Goal: Book appointment/travel/reservation

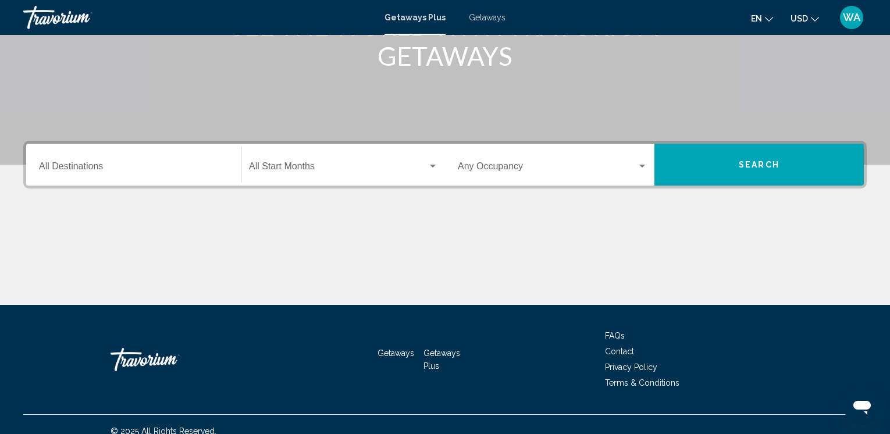
scroll to position [188, 0]
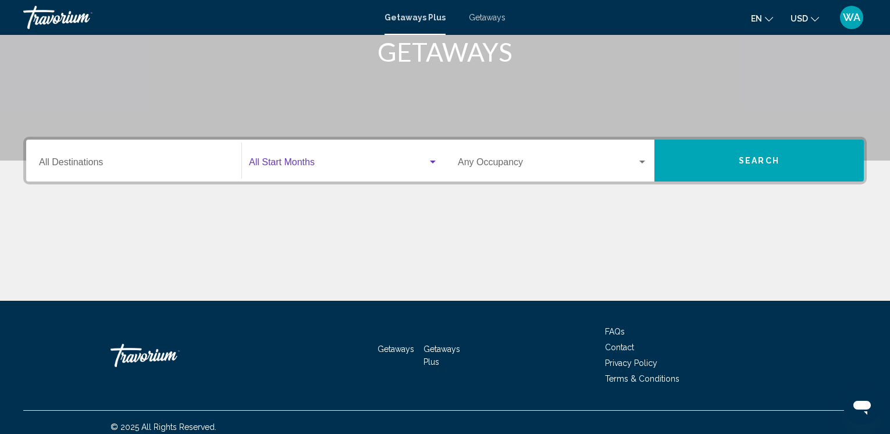
click at [433, 159] on div "Search widget" at bounding box center [433, 162] width 10 height 9
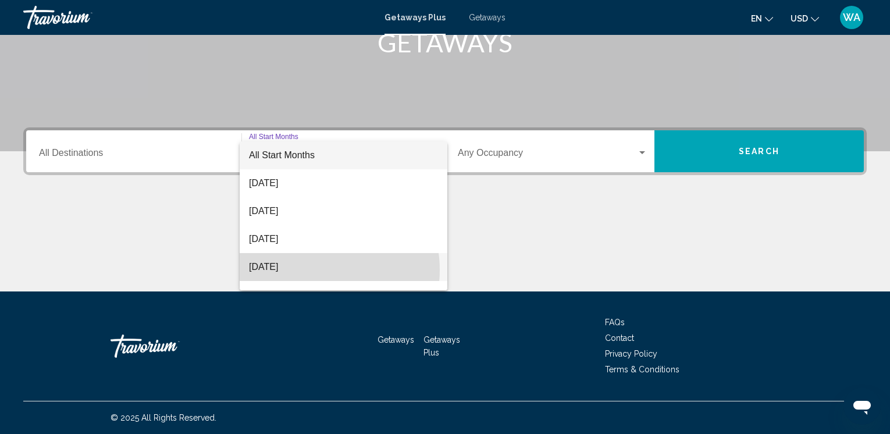
click at [312, 270] on span "[DATE]" at bounding box center [343, 267] width 189 height 28
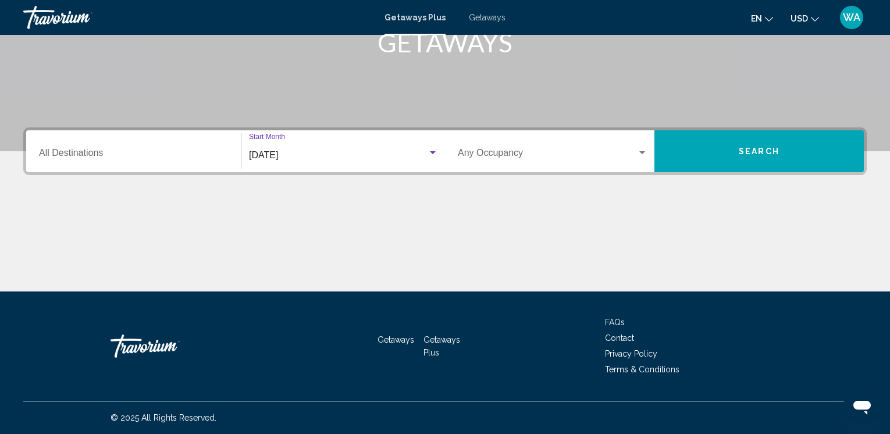
click at [643, 152] on div "Search widget" at bounding box center [642, 152] width 6 height 3
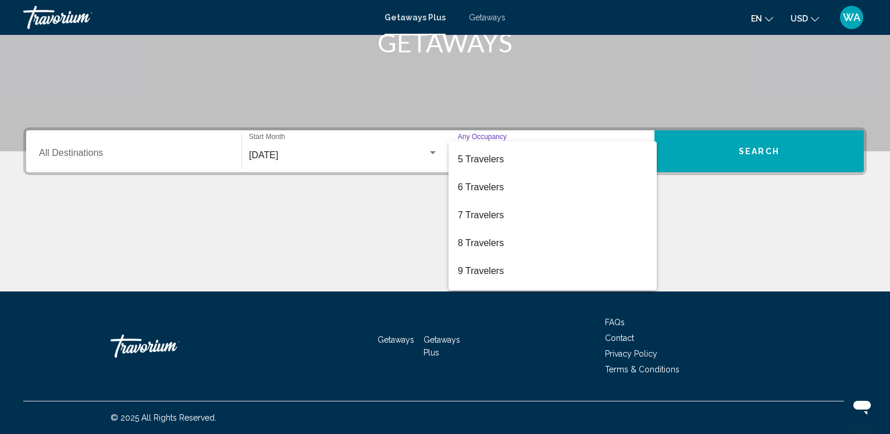
scroll to position [130, 0]
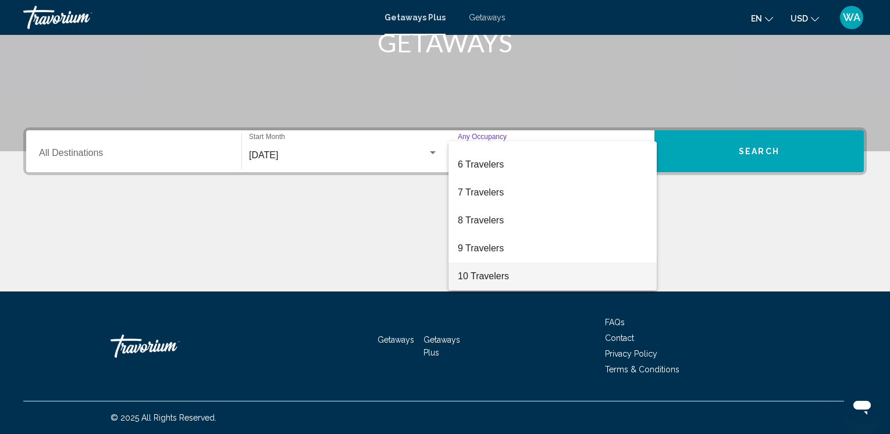
click at [568, 276] on span "10 Travelers" at bounding box center [553, 276] width 190 height 28
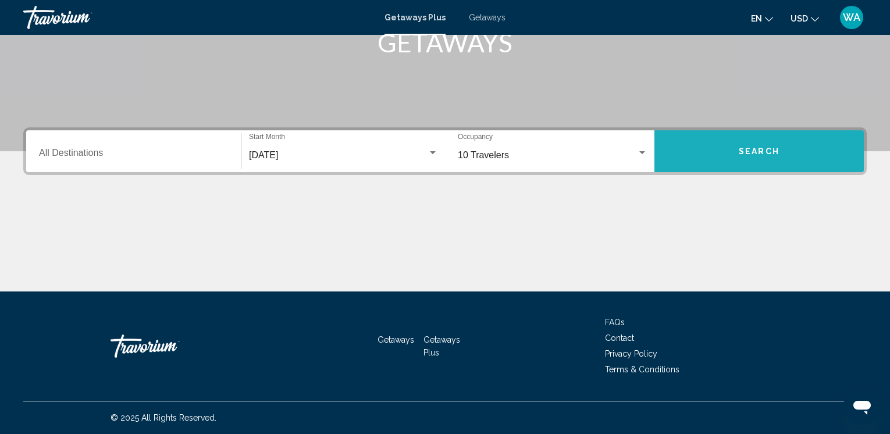
click at [741, 160] on button "Search" at bounding box center [758, 151] width 209 height 42
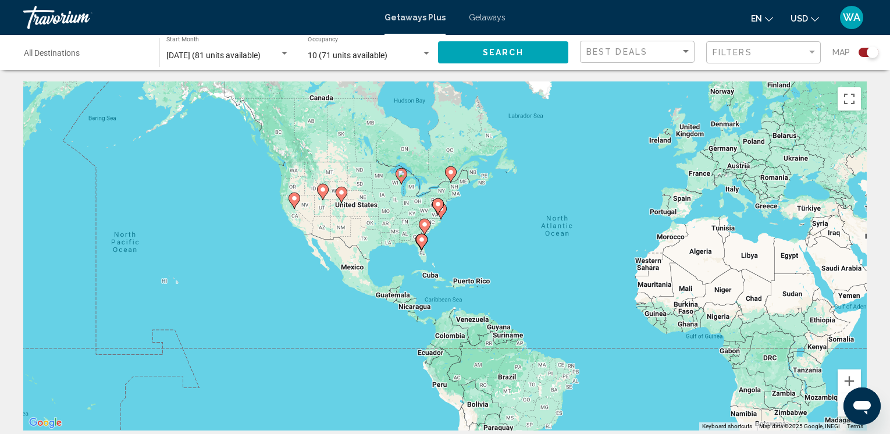
drag, startPoint x: 335, startPoint y: 228, endPoint x: 482, endPoint y: 218, distance: 147.0
click at [482, 218] on div "To activate drag with keyboard, press Alt + Enter. Once in keyboard drag state,…" at bounding box center [445, 255] width 844 height 349
click at [437, 220] on div "To activate drag with keyboard, press Alt + Enter. Once in keyboard drag state,…" at bounding box center [445, 255] width 844 height 349
click at [439, 202] on image "Main content" at bounding box center [438, 204] width 7 height 7
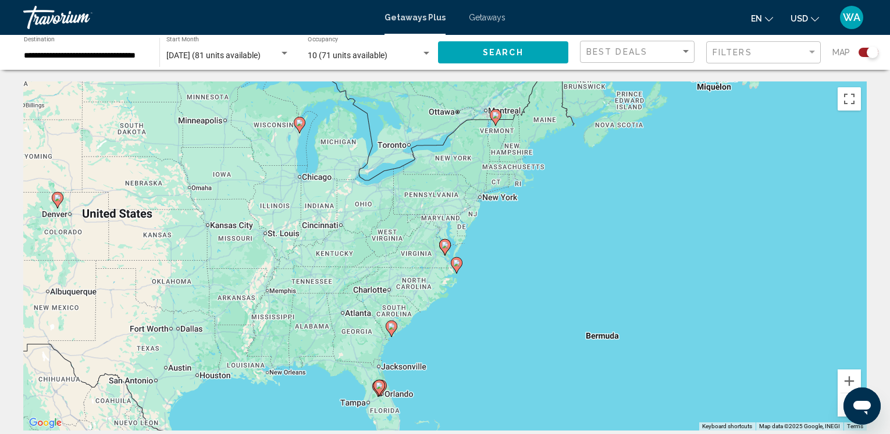
click at [456, 264] on image "Main content" at bounding box center [456, 262] width 7 height 7
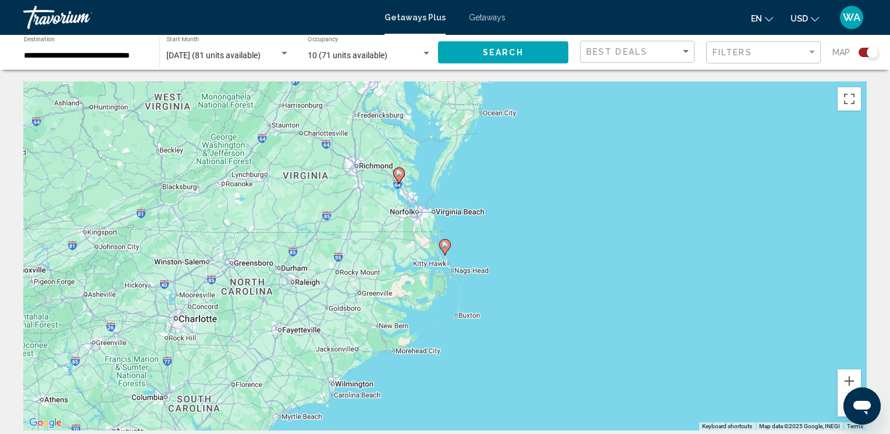
click at [446, 245] on image "Main content" at bounding box center [445, 244] width 7 height 7
type input "**********"
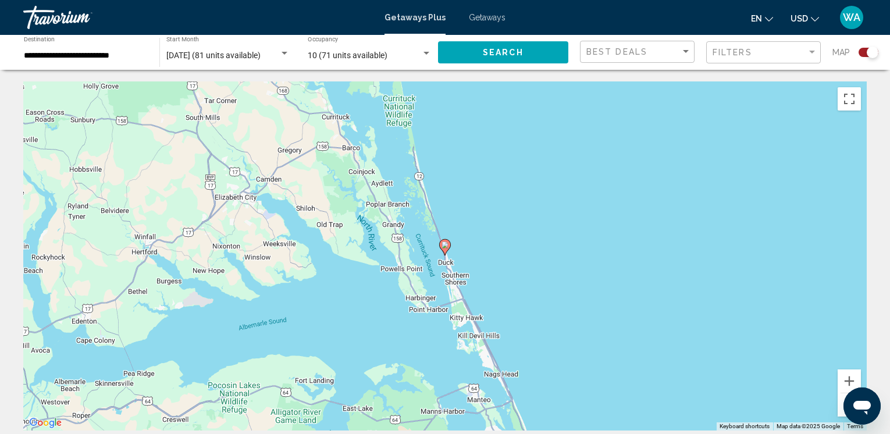
click at [446, 245] on image "Main content" at bounding box center [445, 244] width 7 height 7
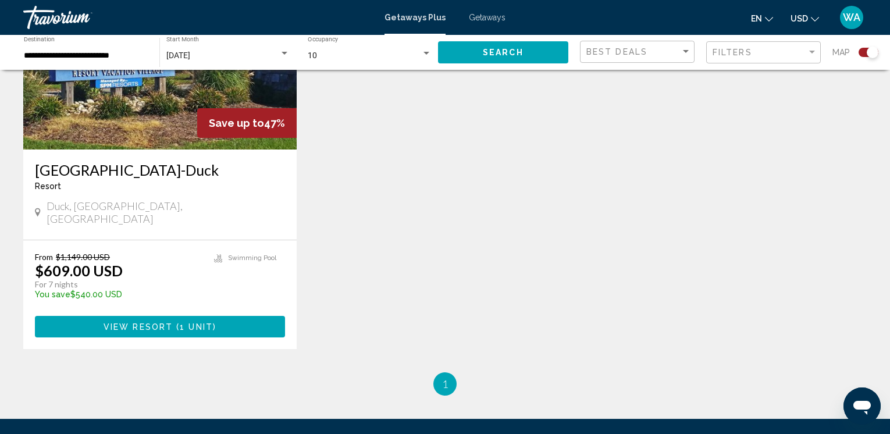
scroll to position [524, 0]
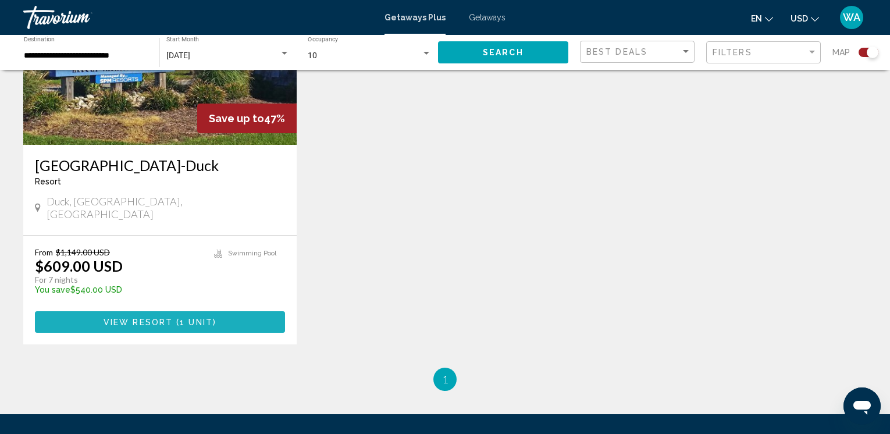
click at [132, 318] on span "View Resort" at bounding box center [138, 322] width 69 height 9
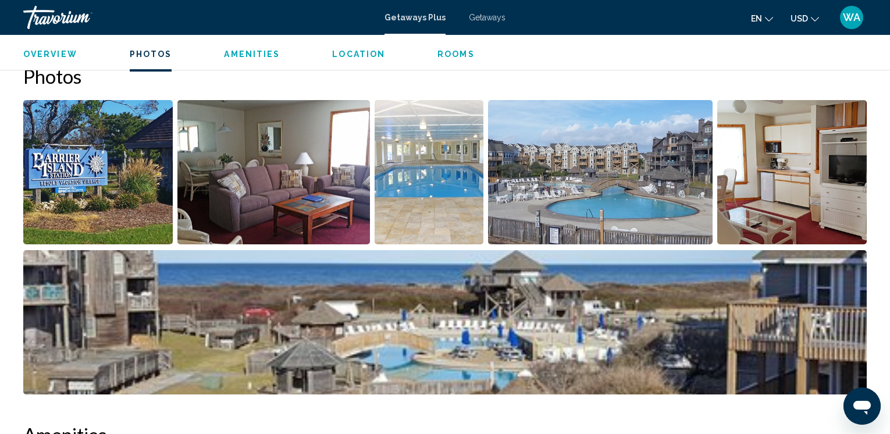
scroll to position [538, 0]
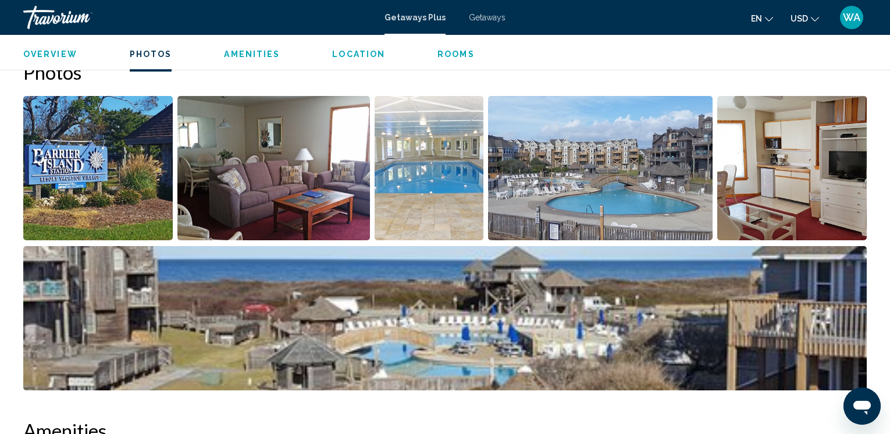
click at [273, 190] on img "Open full-screen image slider" at bounding box center [273, 168] width 193 height 144
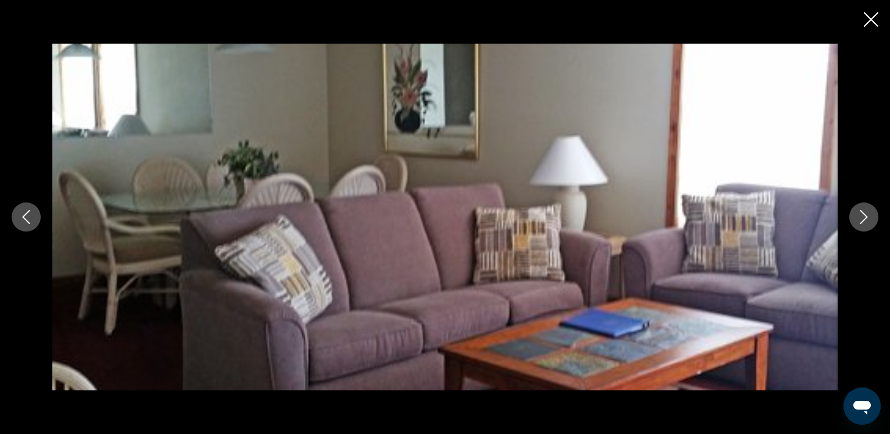
click at [870, 218] on icon "Next image" at bounding box center [864, 217] width 14 height 14
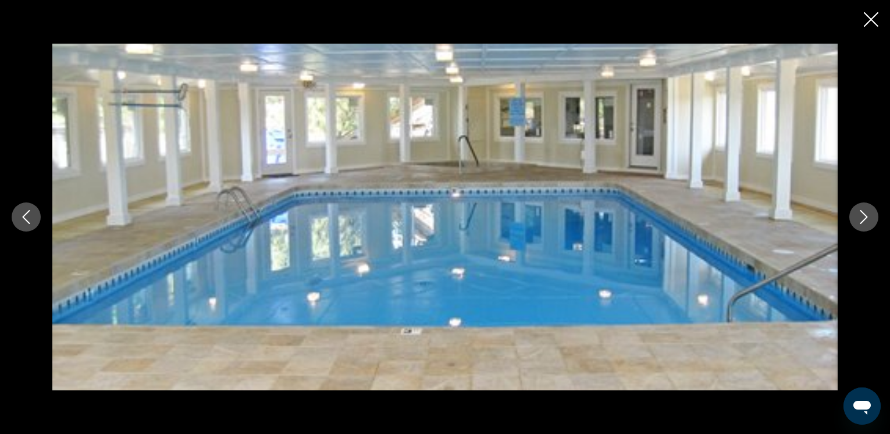
click at [870, 218] on icon "Next image" at bounding box center [864, 217] width 14 height 14
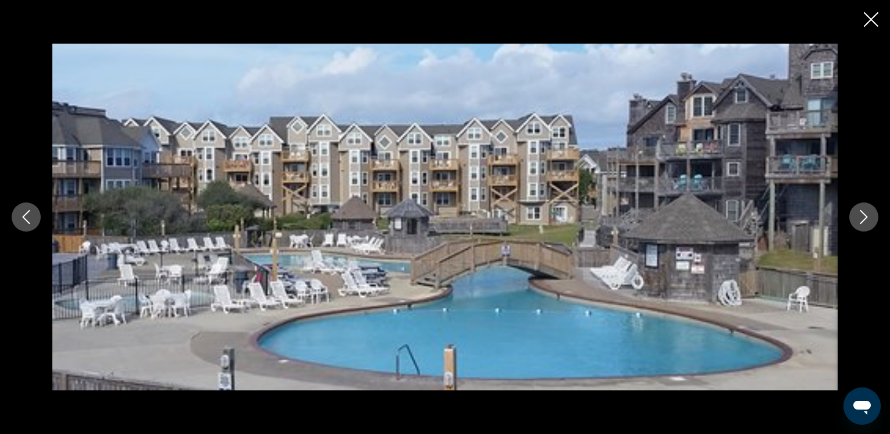
click at [870, 218] on icon "Next image" at bounding box center [864, 217] width 14 height 14
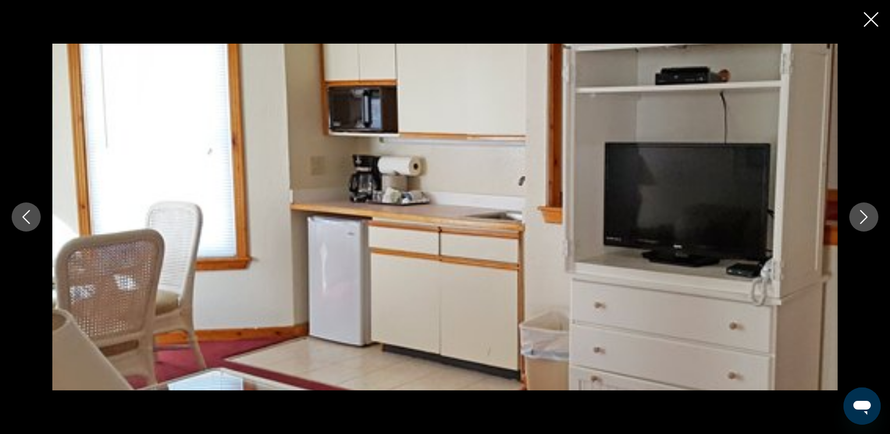
click at [870, 218] on icon "Next image" at bounding box center [864, 217] width 14 height 14
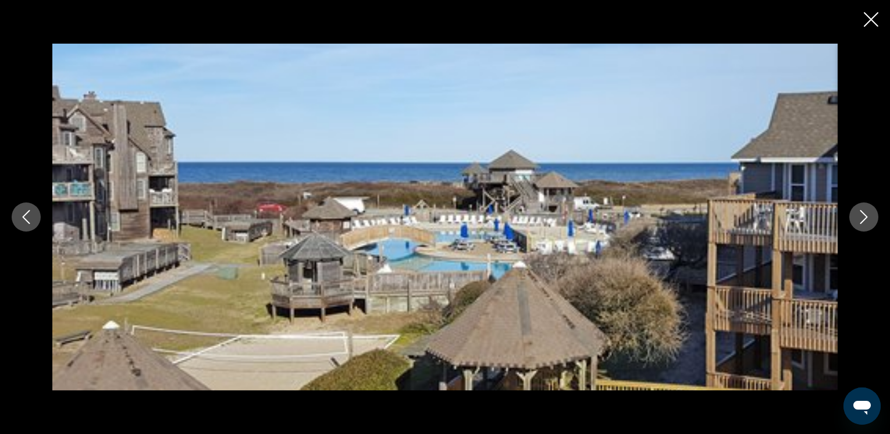
click at [870, 218] on icon "Next image" at bounding box center [864, 217] width 14 height 14
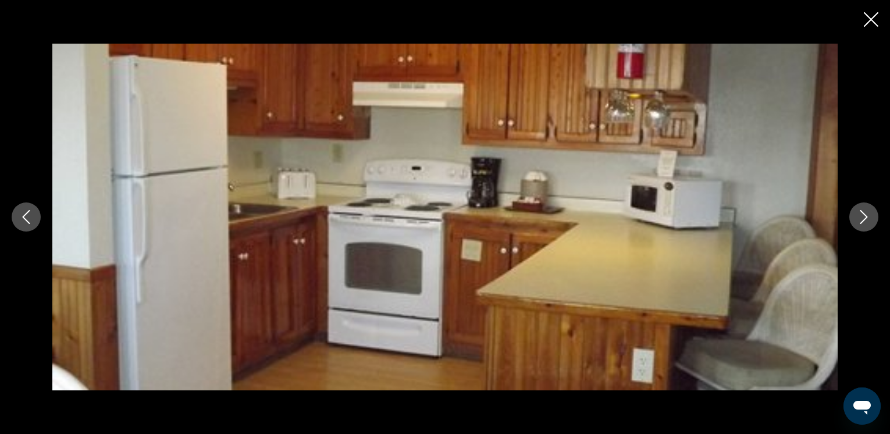
click at [870, 218] on icon "Next image" at bounding box center [864, 217] width 14 height 14
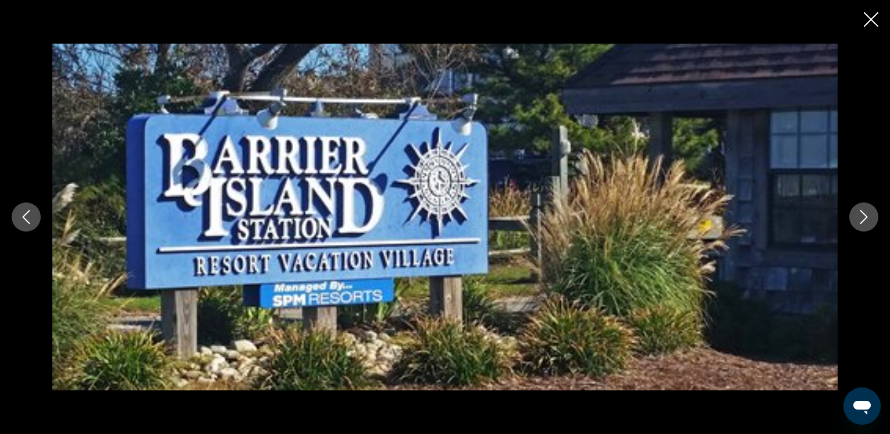
click at [870, 218] on icon "Next image" at bounding box center [864, 217] width 14 height 14
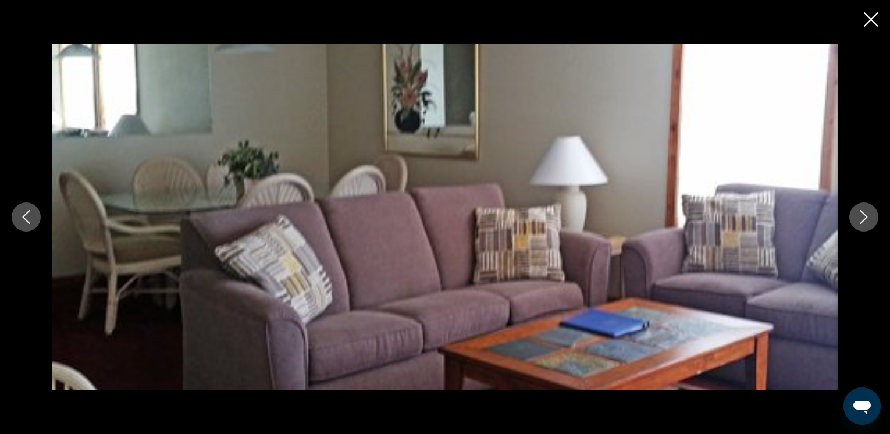
click at [873, 19] on icon "Close slideshow" at bounding box center [871, 19] width 15 height 15
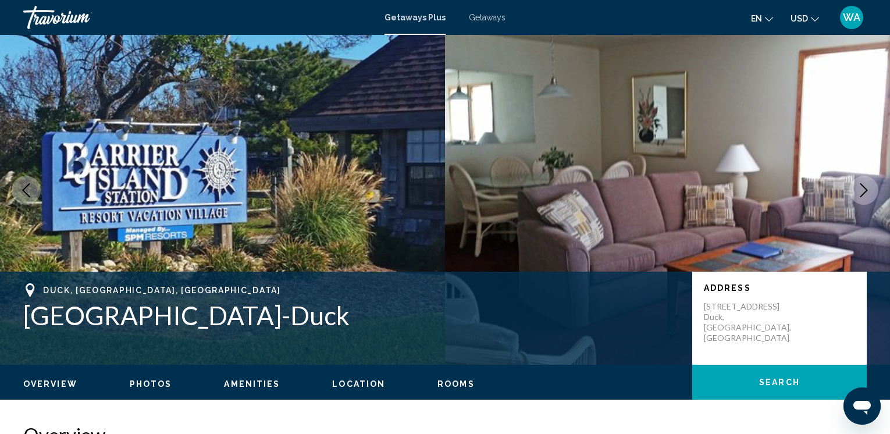
scroll to position [8, 0]
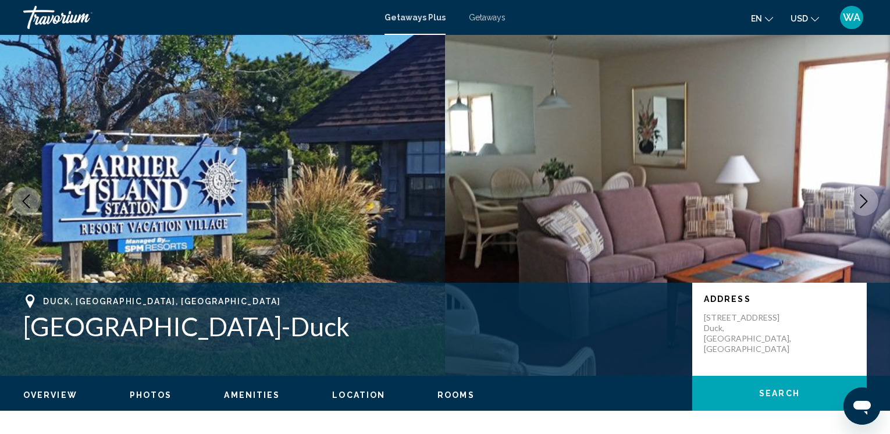
click at [496, 17] on span "Getaways" at bounding box center [487, 17] width 37 height 9
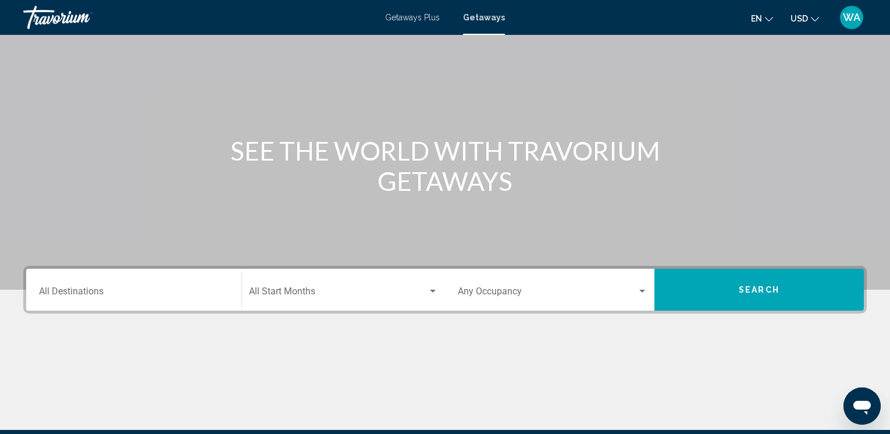
scroll to position [22, 0]
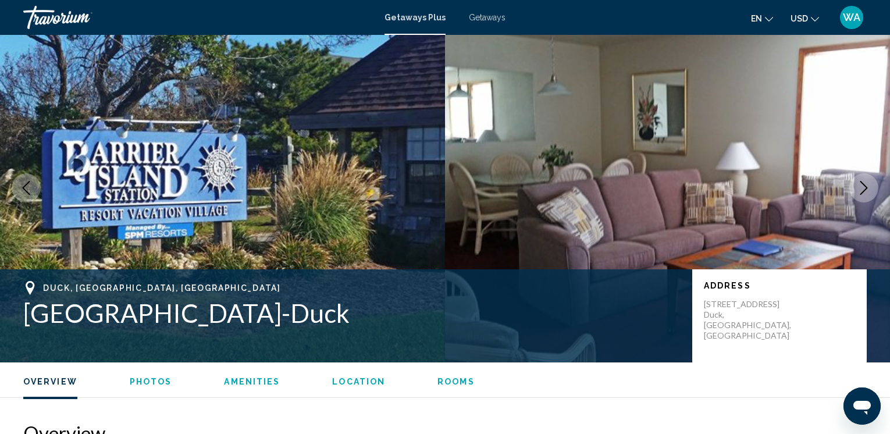
scroll to position [482, 0]
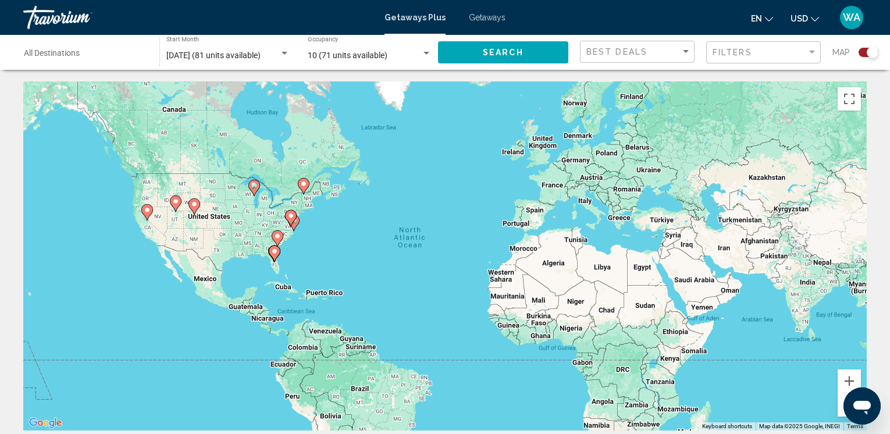
click at [291, 216] on image "Main content" at bounding box center [290, 215] width 7 height 7
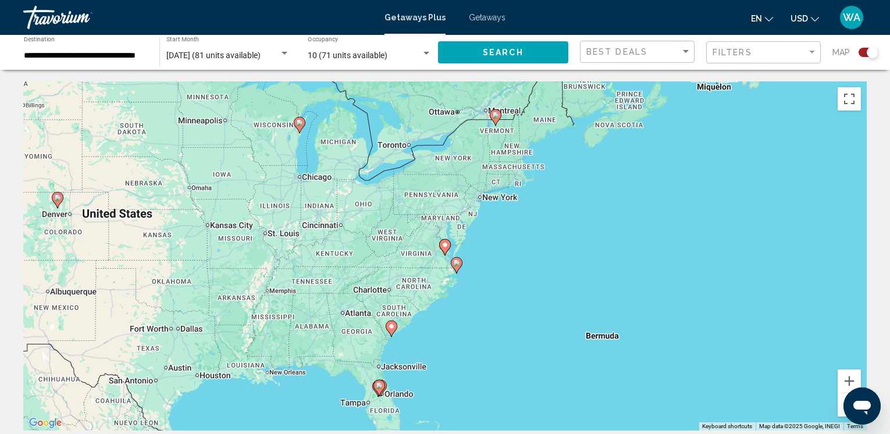
click at [446, 243] on image "Main content" at bounding box center [445, 244] width 7 height 7
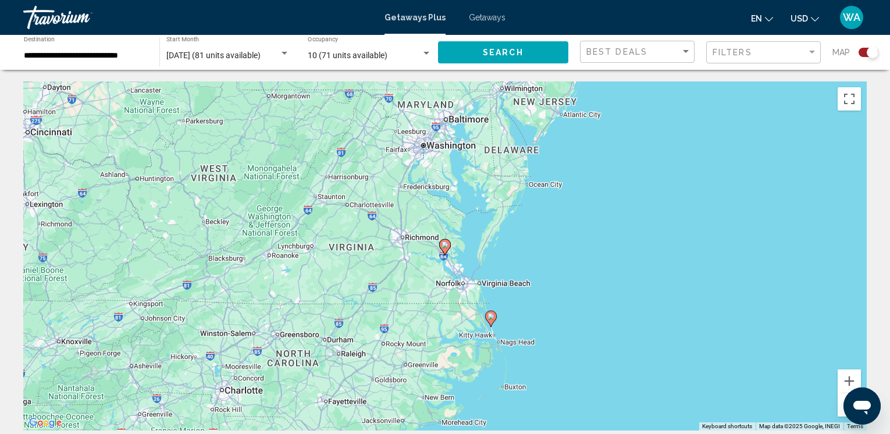
click at [445, 243] on image "Main content" at bounding box center [445, 244] width 7 height 7
type input "**********"
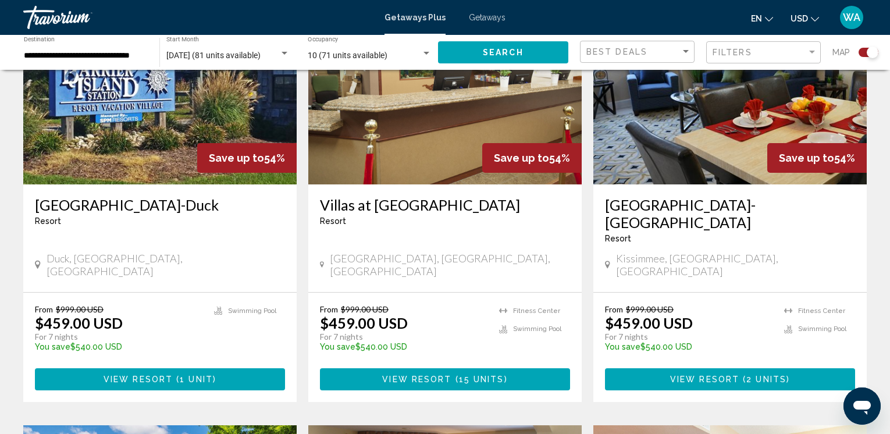
scroll to position [921, 0]
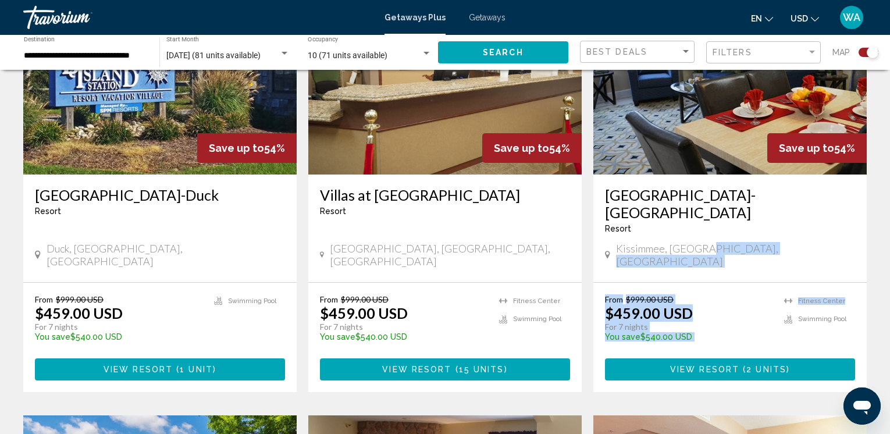
drag, startPoint x: 888, startPoint y: 204, endPoint x: 891, endPoint y: 226, distance: 22.3
drag, startPoint x: 891, startPoint y: 226, endPoint x: 774, endPoint y: 202, distance: 119.3
click at [774, 242] on div "Kissimmee, [GEOGRAPHIC_DATA], [GEOGRAPHIC_DATA]" at bounding box center [730, 255] width 250 height 26
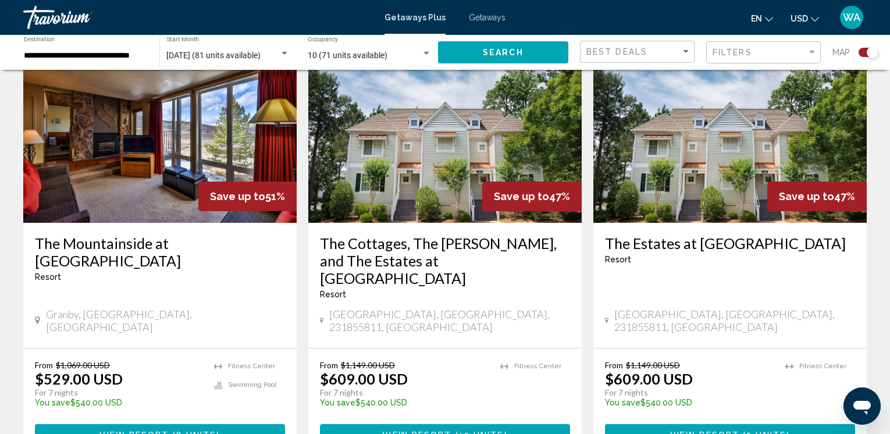
scroll to position [1750, 0]
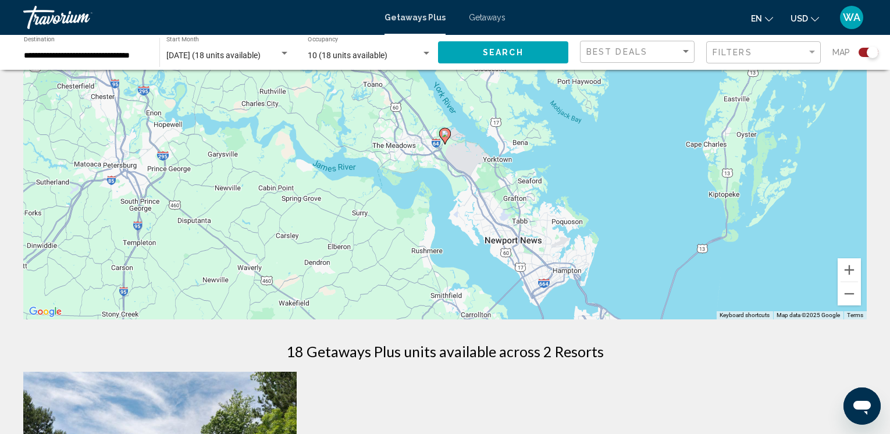
scroll to position [128, 0]
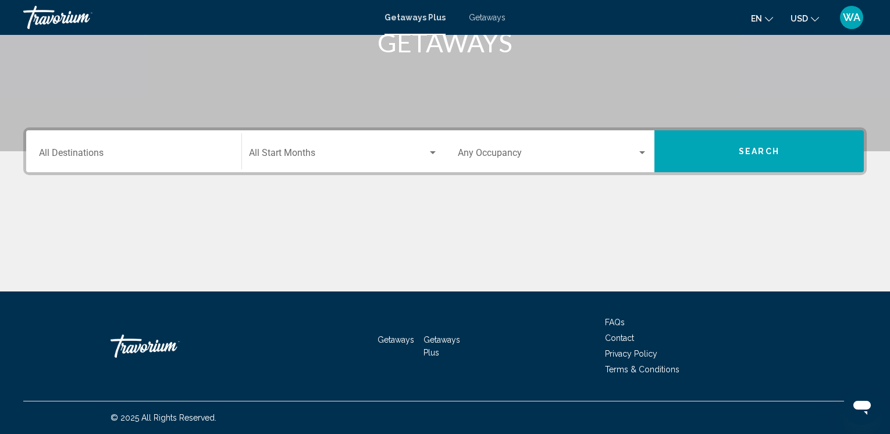
scroll to position [193, 0]
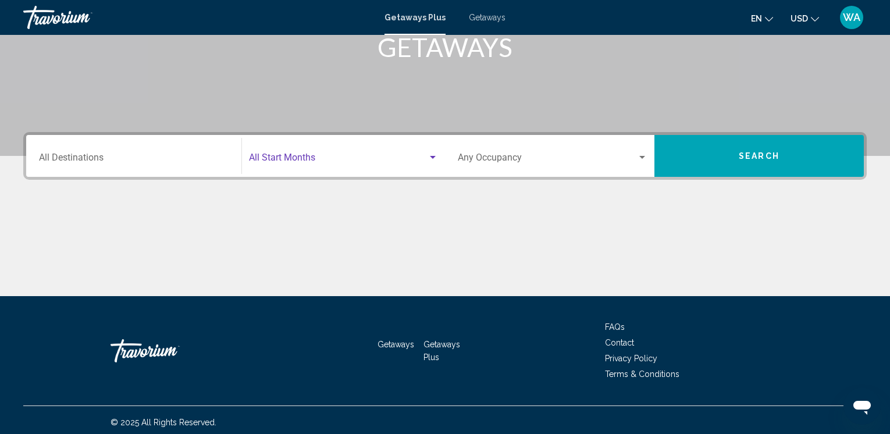
click at [436, 155] on div "Search widget" at bounding box center [433, 157] width 10 height 9
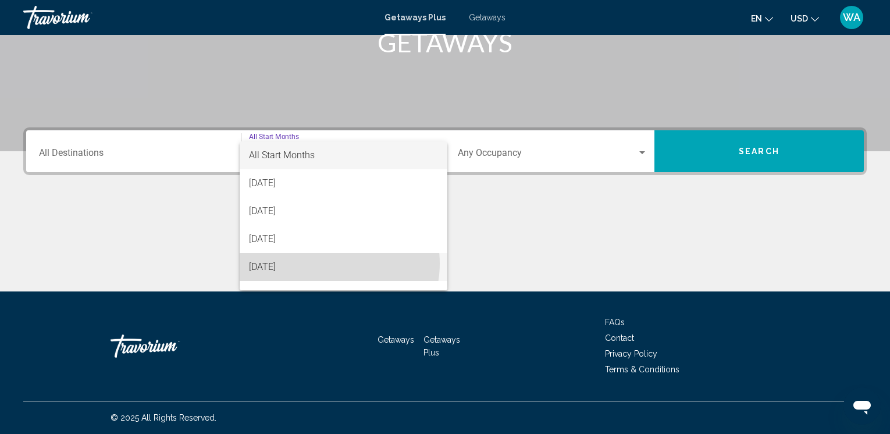
click at [330, 264] on span "[DATE]" at bounding box center [343, 267] width 189 height 28
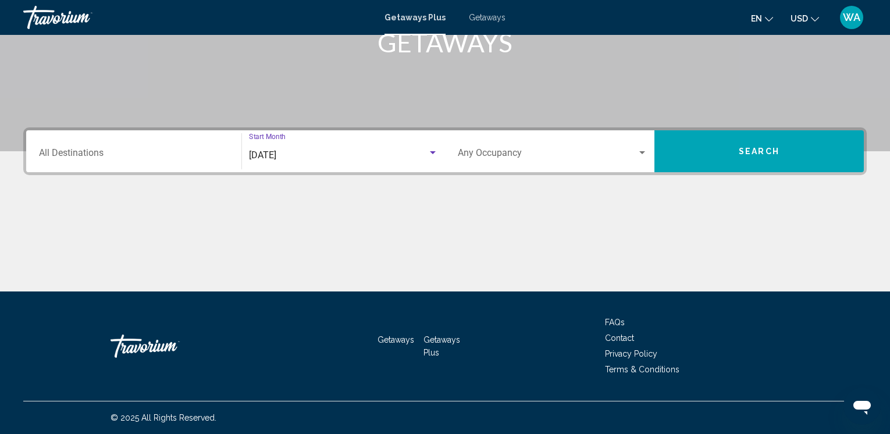
click at [642, 150] on div "Search widget" at bounding box center [642, 152] width 10 height 9
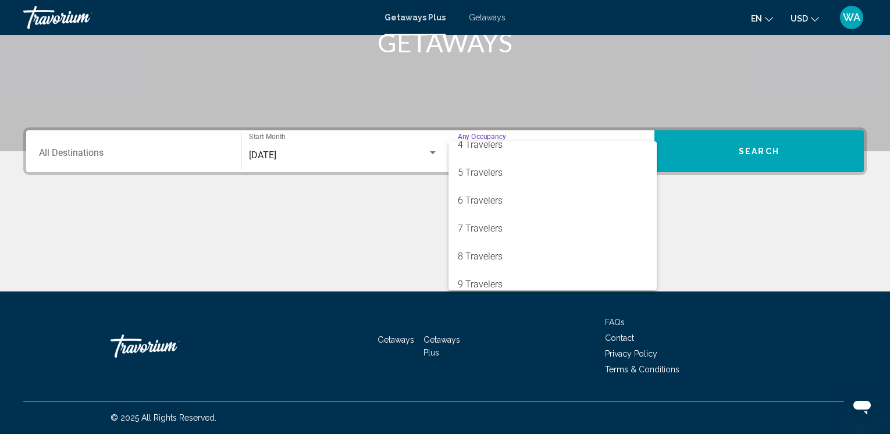
scroll to position [130, 0]
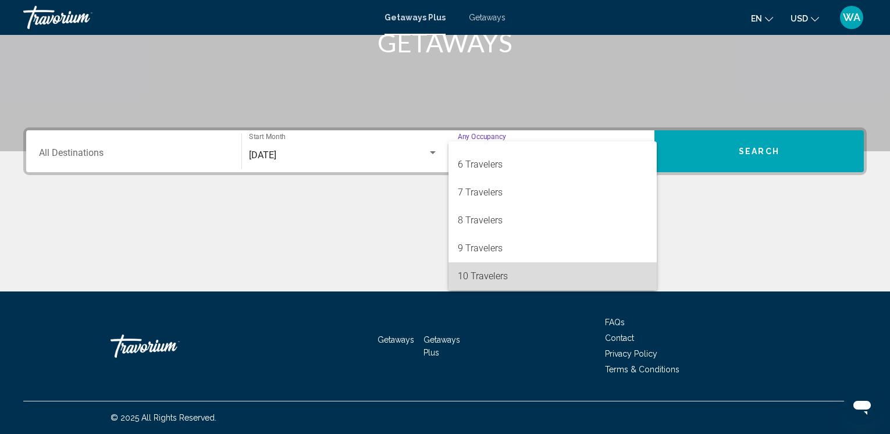
click at [583, 275] on span "10 Travelers" at bounding box center [553, 276] width 190 height 28
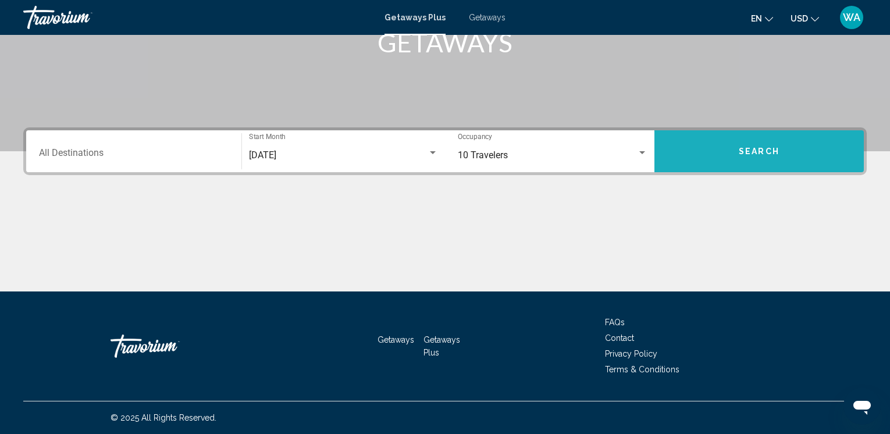
click at [777, 152] on span "Search" at bounding box center [759, 151] width 41 height 9
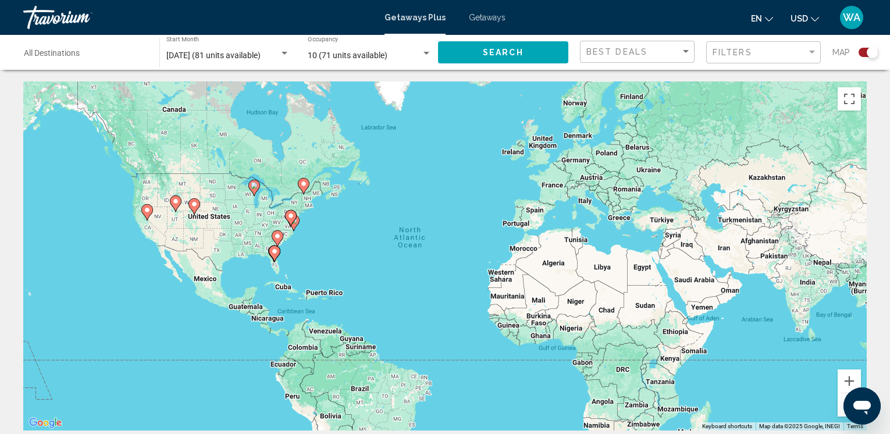
click at [294, 221] on gmp-advanced-marker "Main content" at bounding box center [291, 217] width 12 height 17
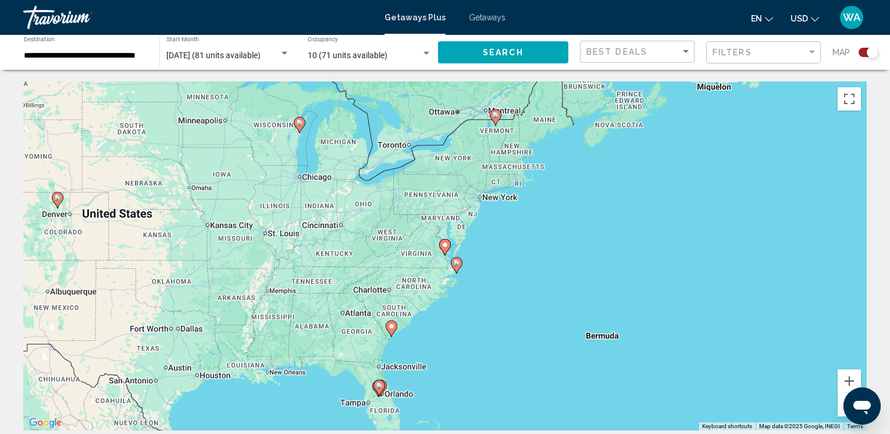
click at [394, 326] on image "Main content" at bounding box center [391, 326] width 7 height 7
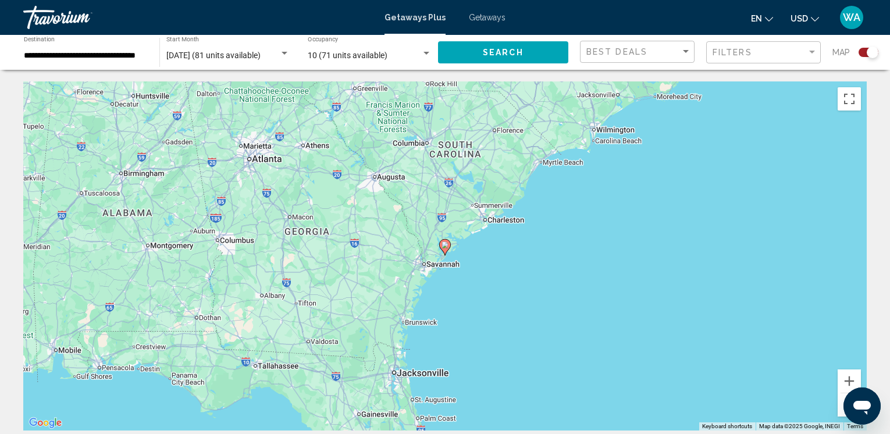
click at [446, 244] on image "Main content" at bounding box center [445, 244] width 7 height 7
type input "**********"
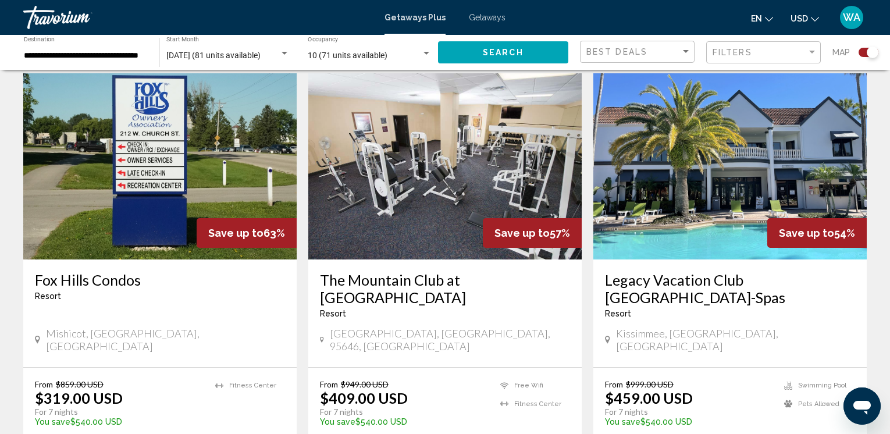
scroll to position [400, 0]
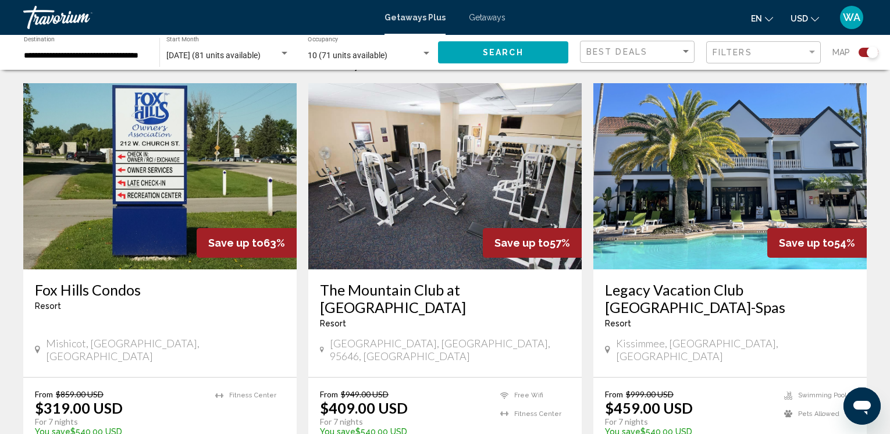
click at [762, 188] on img "Main content" at bounding box center [729, 176] width 273 height 186
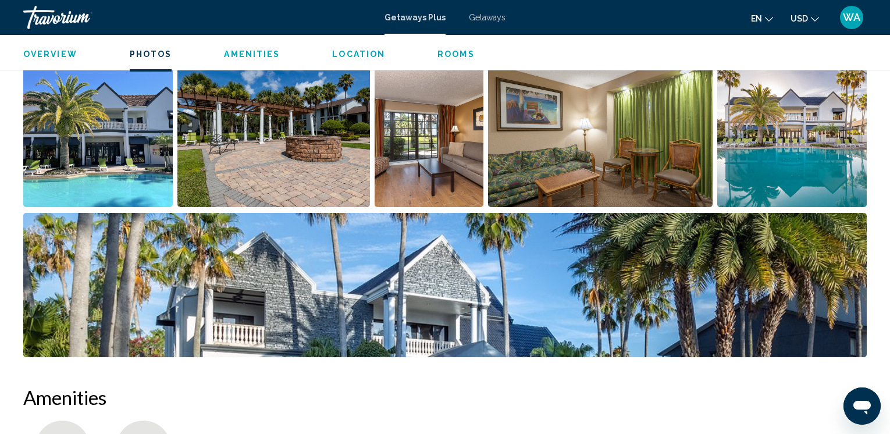
scroll to position [586, 0]
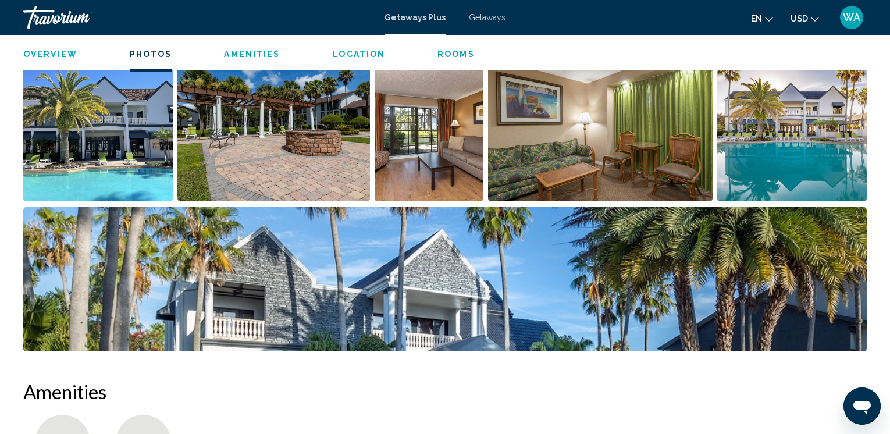
click at [633, 131] on img "Open full-screen image slider" at bounding box center [600, 129] width 225 height 144
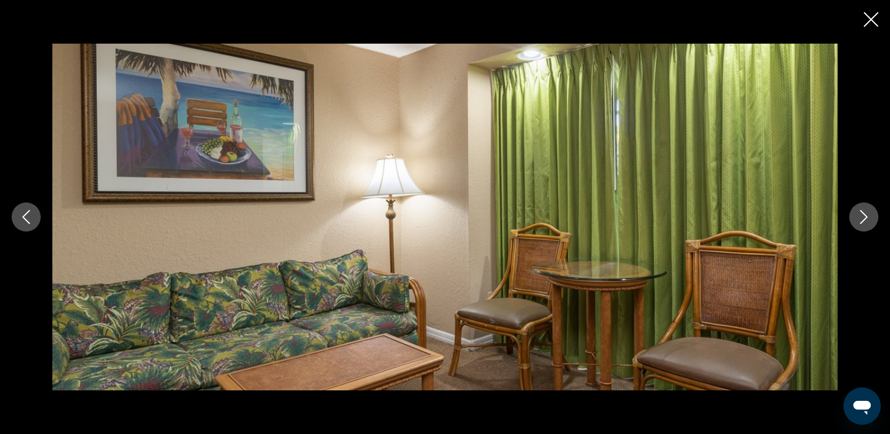
click at [860, 217] on icon "Next image" at bounding box center [864, 217] width 14 height 14
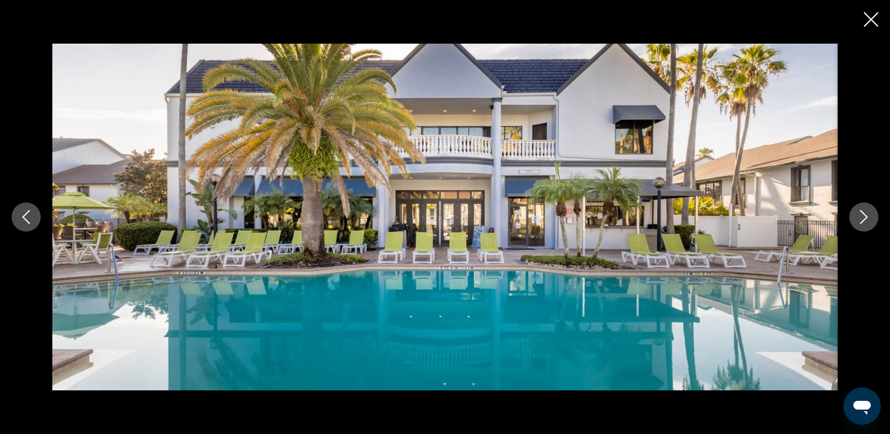
click at [860, 217] on icon "Next image" at bounding box center [864, 217] width 14 height 14
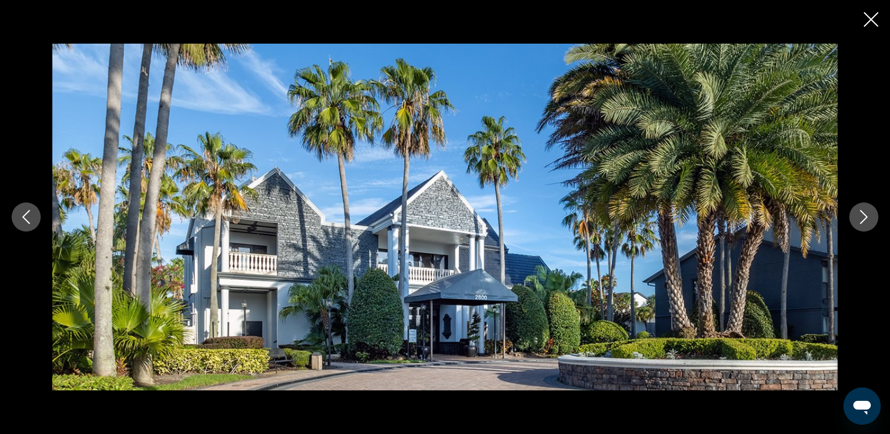
click at [860, 217] on icon "Next image" at bounding box center [864, 217] width 14 height 14
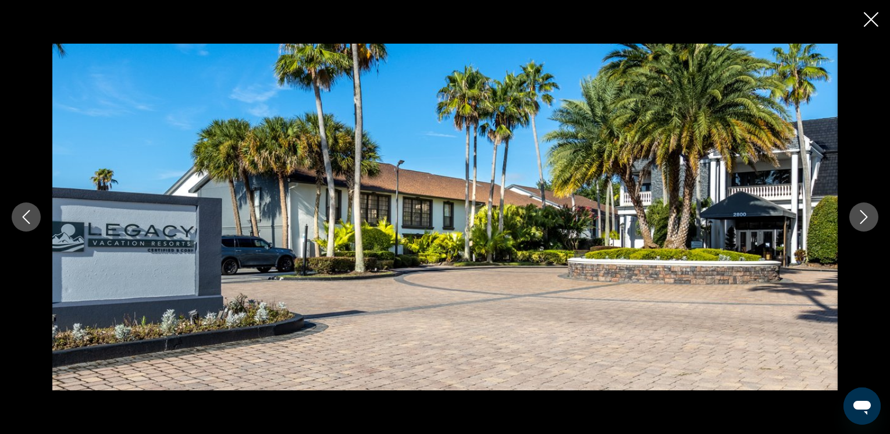
click at [860, 217] on icon "Next image" at bounding box center [864, 217] width 14 height 14
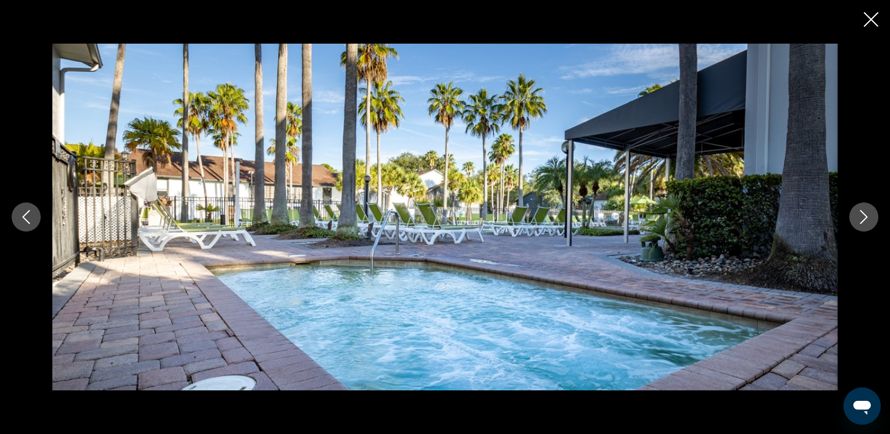
click at [860, 217] on icon "Next image" at bounding box center [864, 217] width 14 height 14
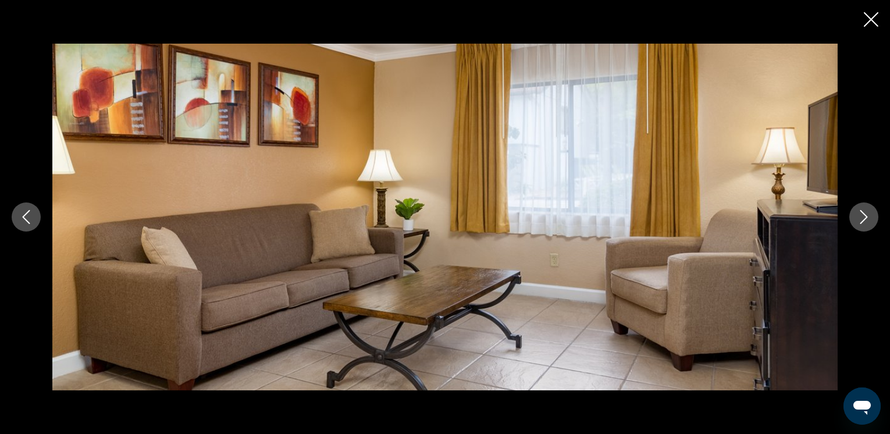
click at [861, 218] on icon "Next image" at bounding box center [864, 217] width 14 height 14
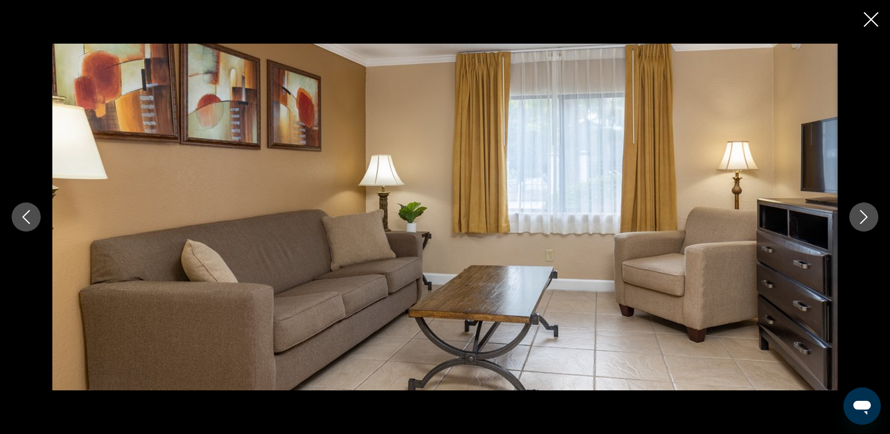
click at [867, 212] on icon "Next image" at bounding box center [864, 217] width 14 height 14
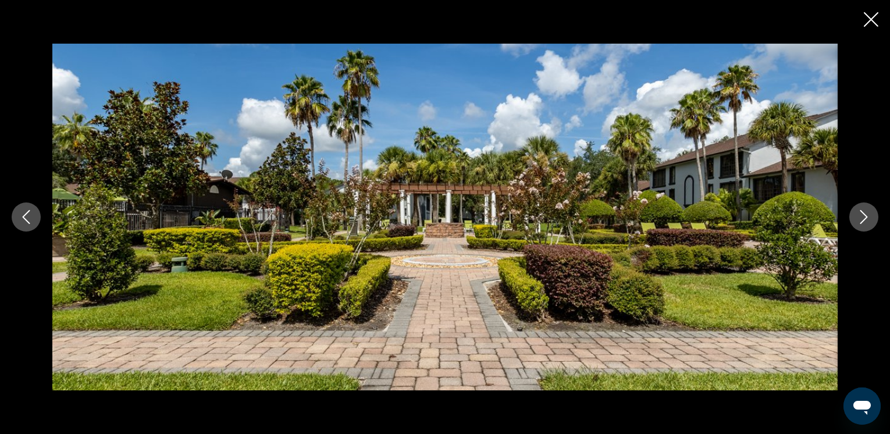
click at [859, 214] on icon "Next image" at bounding box center [864, 217] width 14 height 14
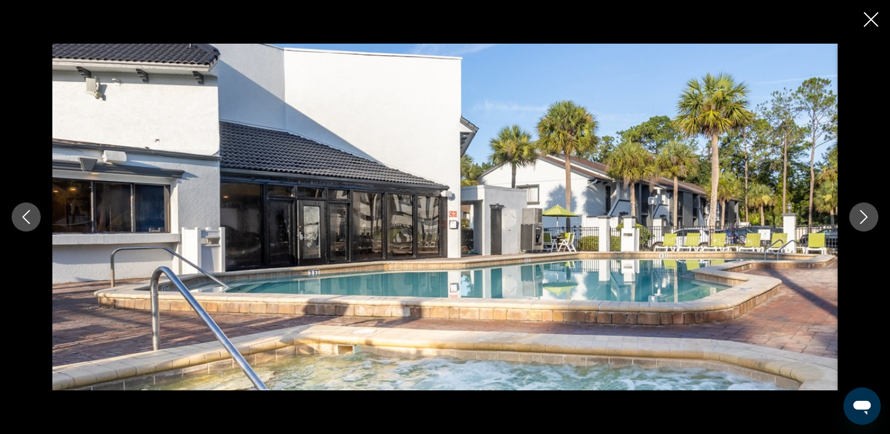
click at [873, 15] on icon "Close slideshow" at bounding box center [871, 19] width 15 height 15
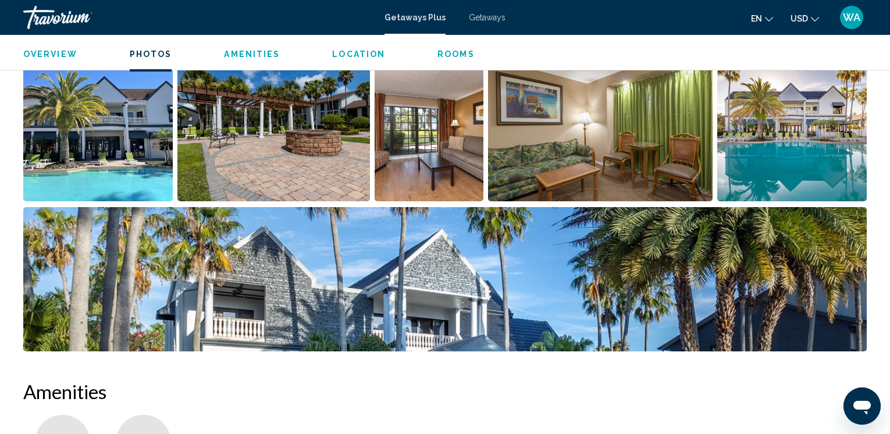
click at [512, 263] on img "Open full-screen image slider" at bounding box center [445, 279] width 844 height 144
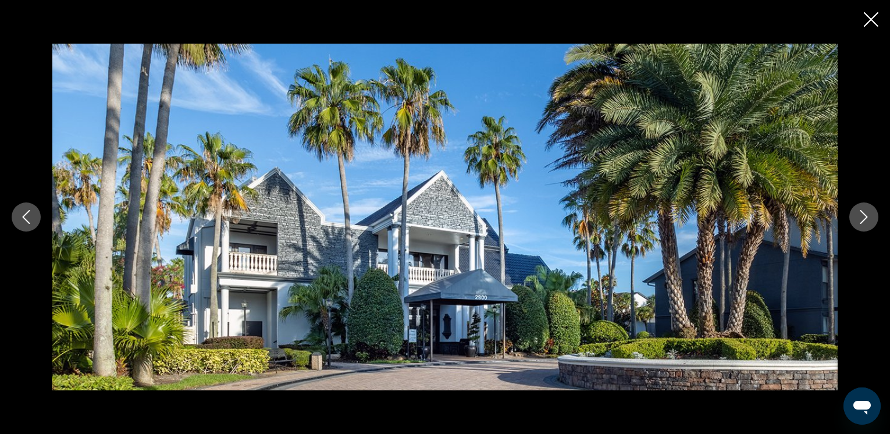
click at [869, 215] on icon "Next image" at bounding box center [864, 217] width 14 height 14
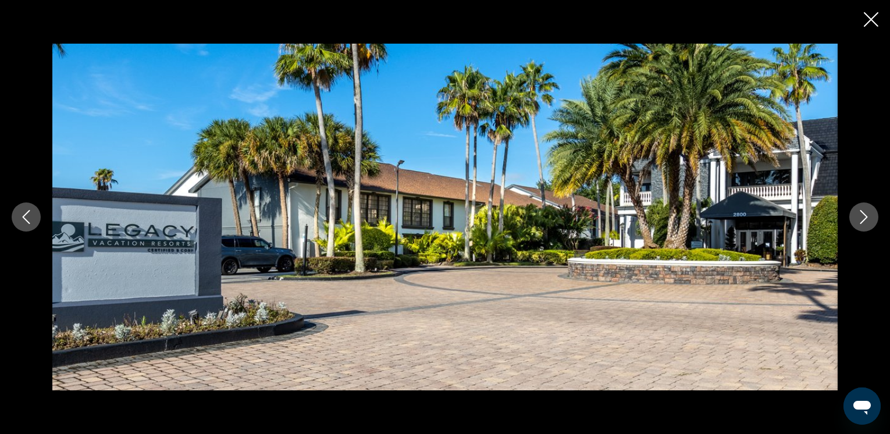
click at [869, 215] on icon "Next image" at bounding box center [864, 217] width 14 height 14
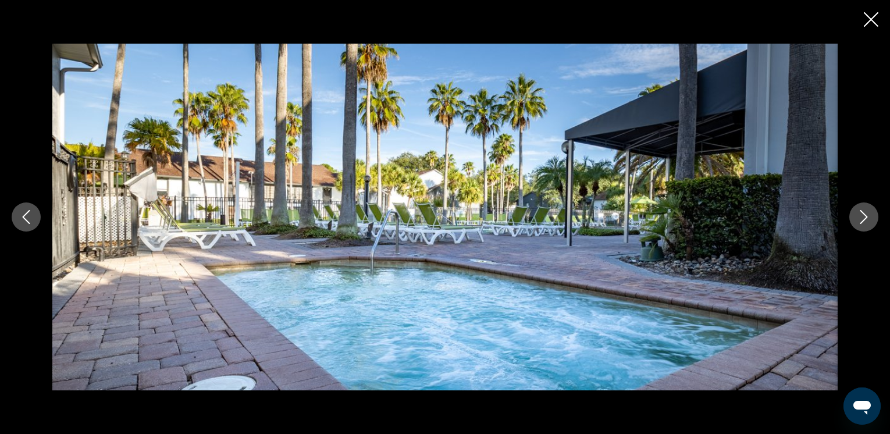
click at [869, 215] on icon "Next image" at bounding box center [864, 217] width 14 height 14
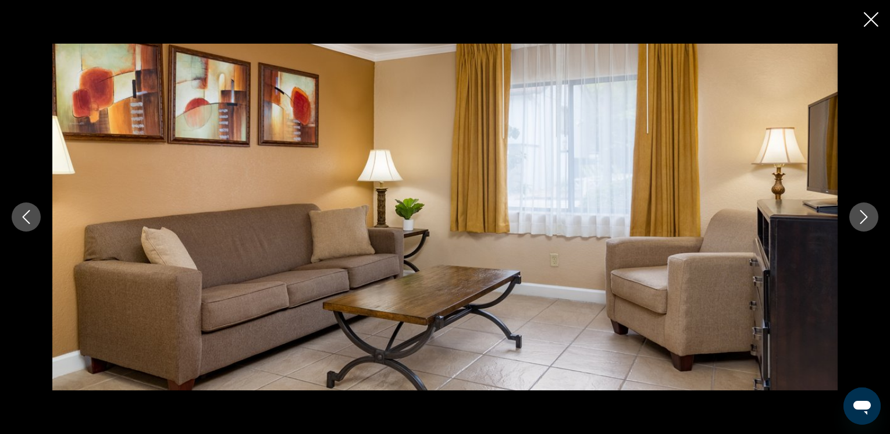
click at [873, 19] on icon "Close slideshow" at bounding box center [871, 19] width 15 height 15
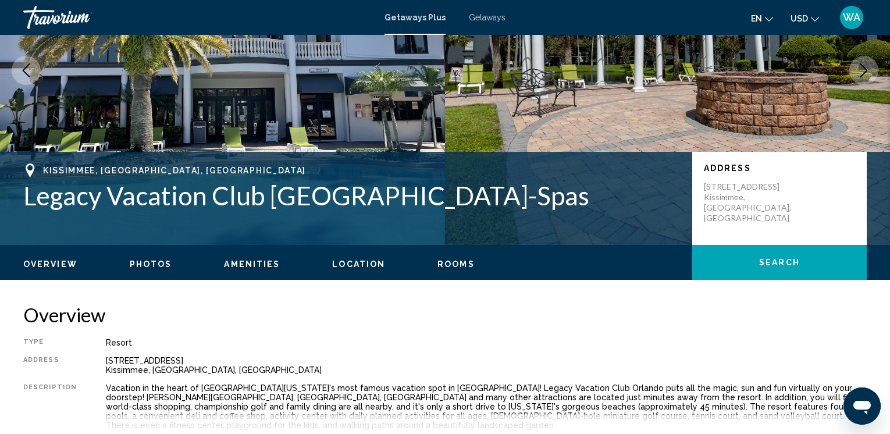
scroll to position [156, 0]
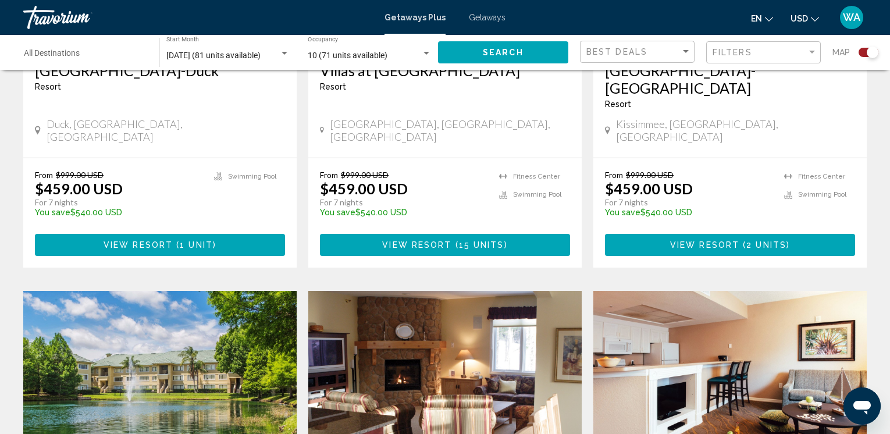
scroll to position [1016, 0]
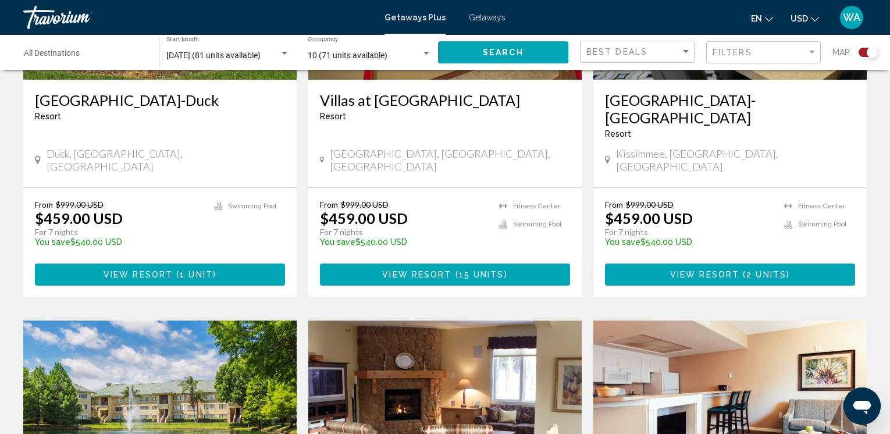
drag, startPoint x: 869, startPoint y: 182, endPoint x: 869, endPoint y: 160, distance: 22.1
click at [869, 160] on app-exchanges-search-item "Save up to 54% [GEOGRAPHIC_DATA]-[GEOGRAPHIC_DATA] - This is an adults only res…" at bounding box center [730, 95] width 285 height 403
click at [481, 15] on span "Getaways" at bounding box center [487, 17] width 37 height 9
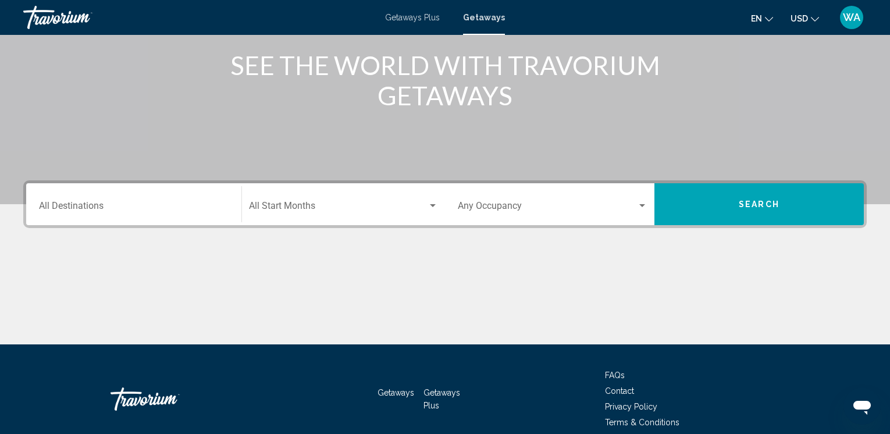
scroll to position [147, 0]
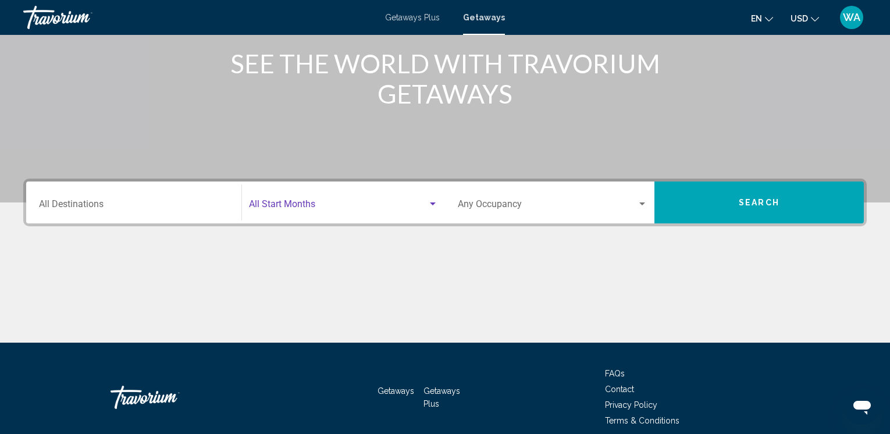
click at [433, 202] on div "Search widget" at bounding box center [433, 204] width 10 height 9
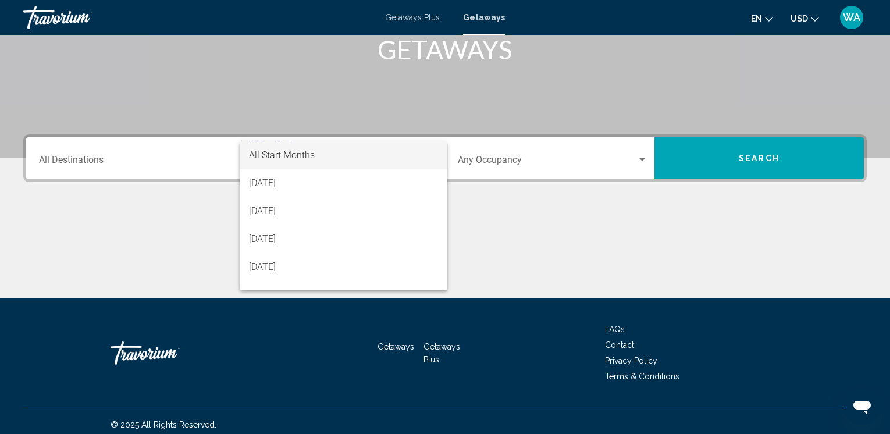
scroll to position [198, 0]
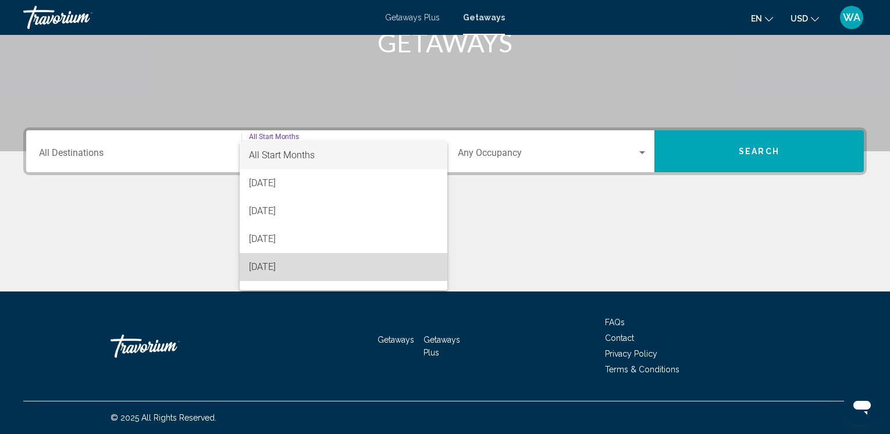
click at [357, 274] on span "[DATE]" at bounding box center [343, 267] width 189 height 28
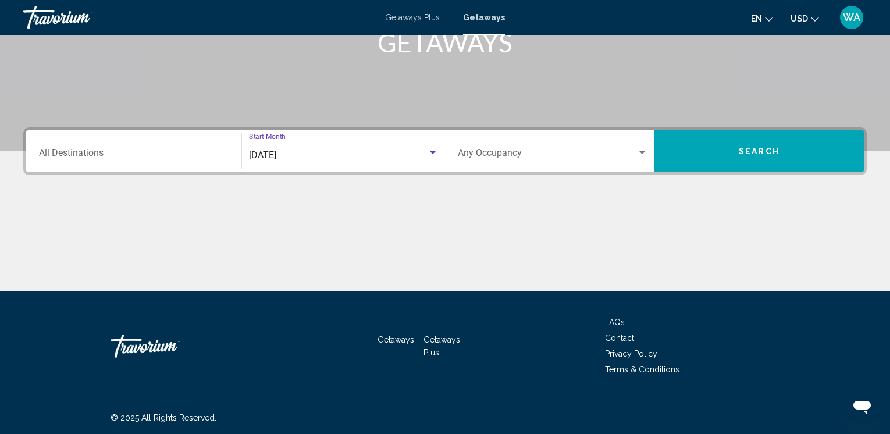
click at [645, 150] on div "Search widget" at bounding box center [642, 152] width 10 height 9
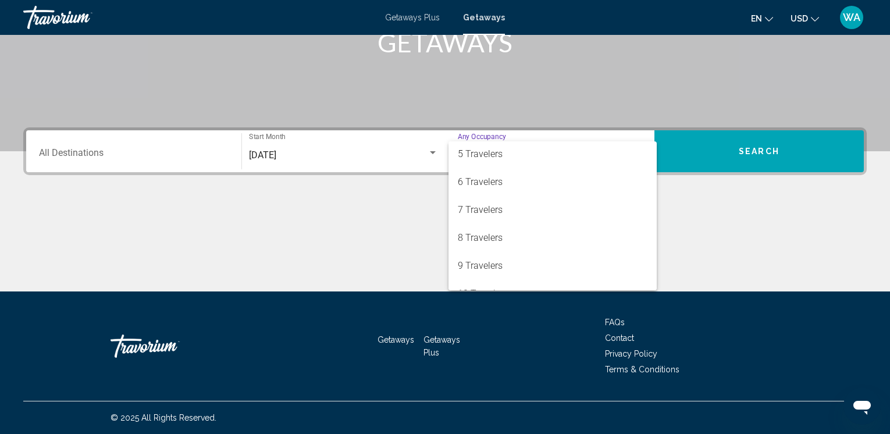
scroll to position [130, 0]
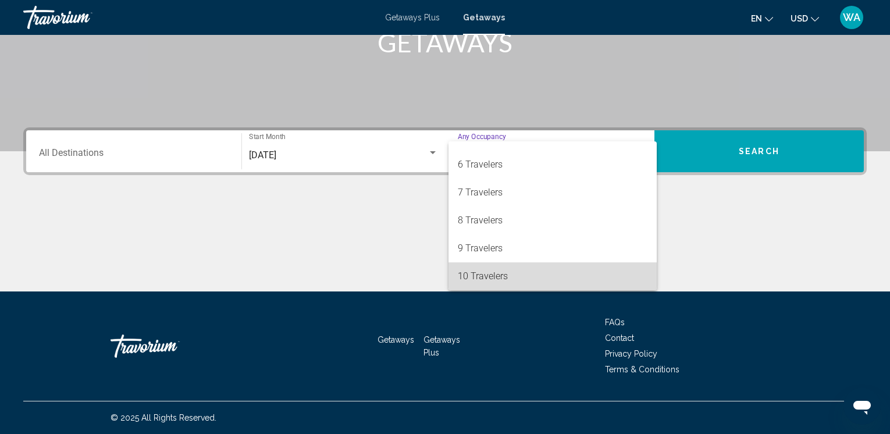
click at [579, 271] on span "10 Travelers" at bounding box center [553, 276] width 190 height 28
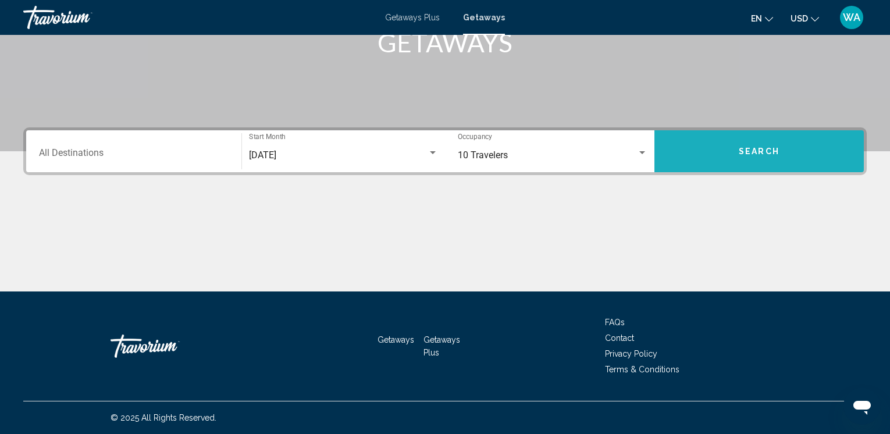
click at [785, 154] on button "Search" at bounding box center [758, 151] width 209 height 42
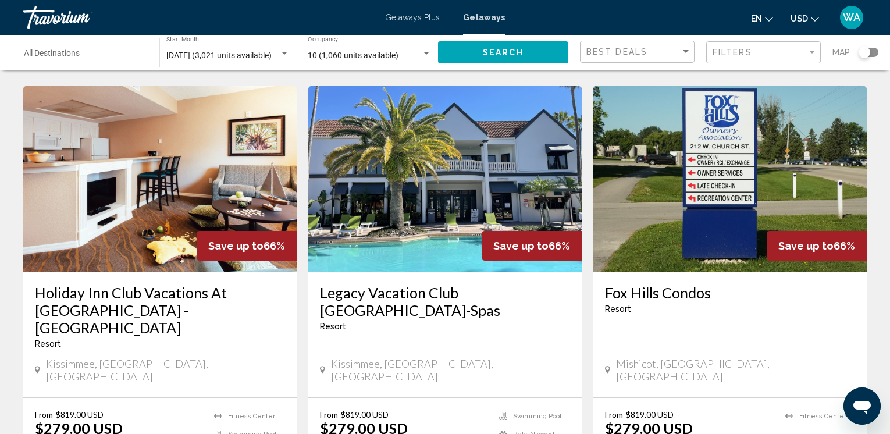
scroll to position [476, 0]
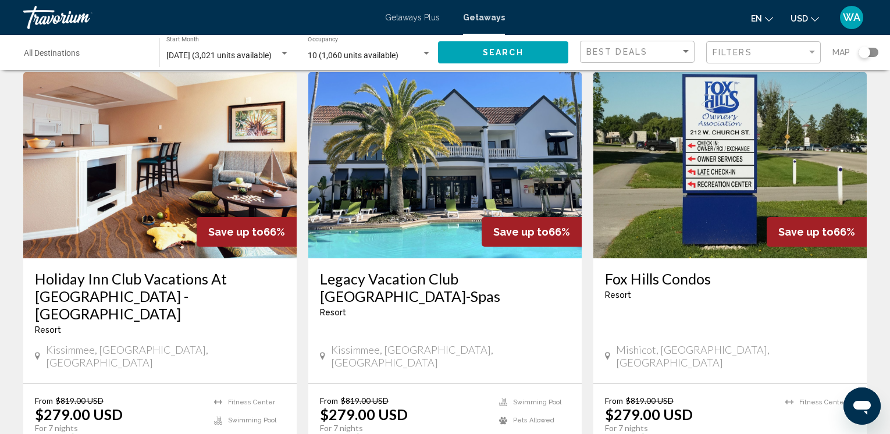
click at [773, 172] on img "Main content" at bounding box center [729, 165] width 273 height 186
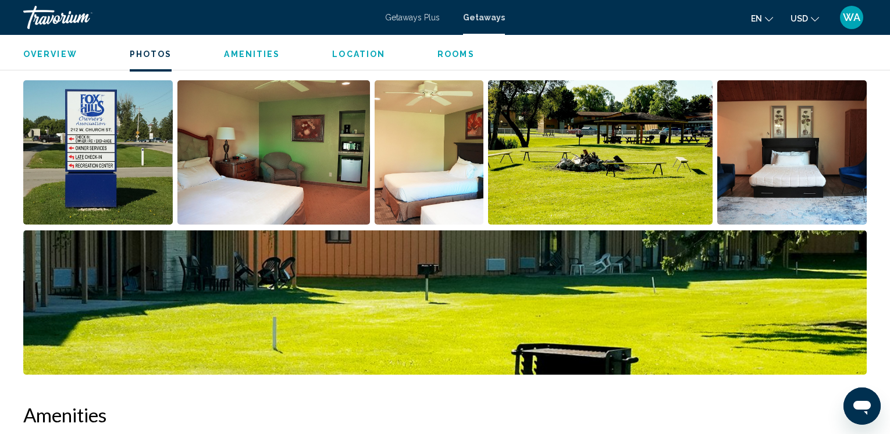
scroll to position [577, 0]
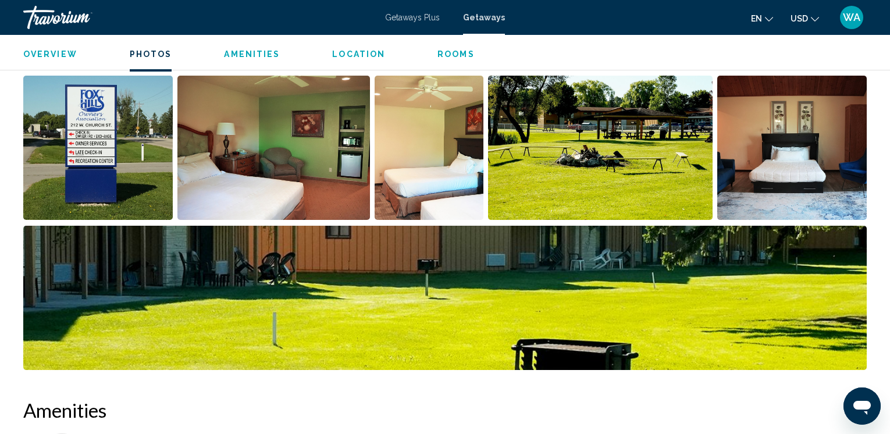
click at [284, 130] on img "Open full-screen image slider" at bounding box center [273, 148] width 193 height 144
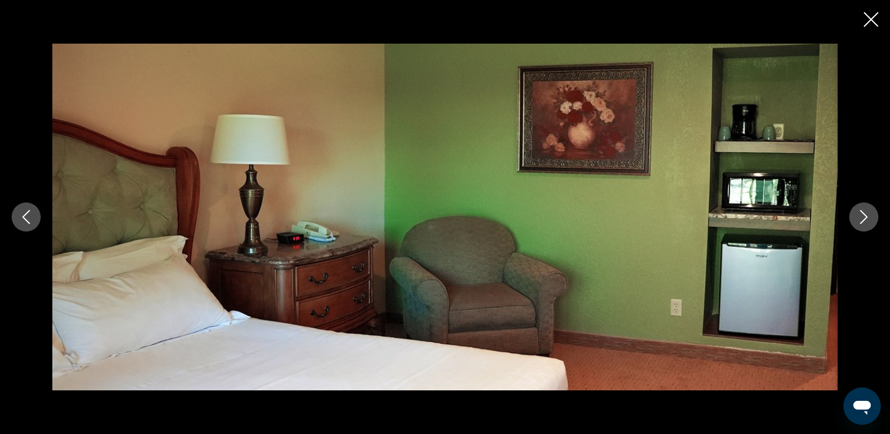
click at [861, 218] on icon "Next image" at bounding box center [864, 217] width 14 height 14
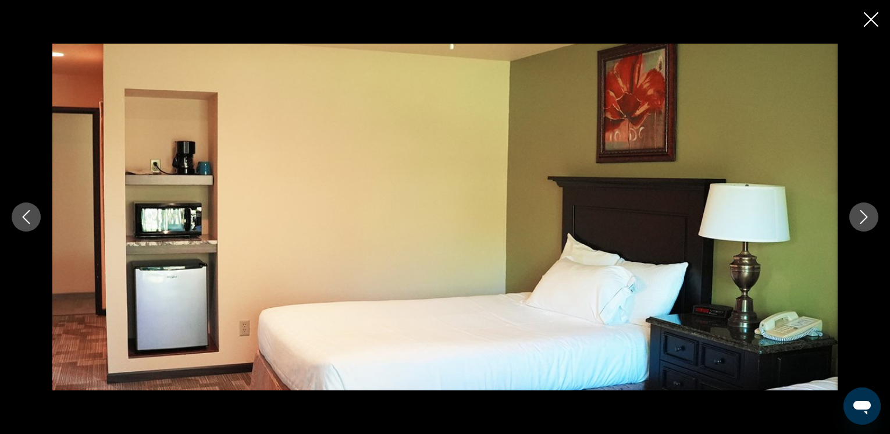
click at [861, 218] on icon "Next image" at bounding box center [864, 217] width 14 height 14
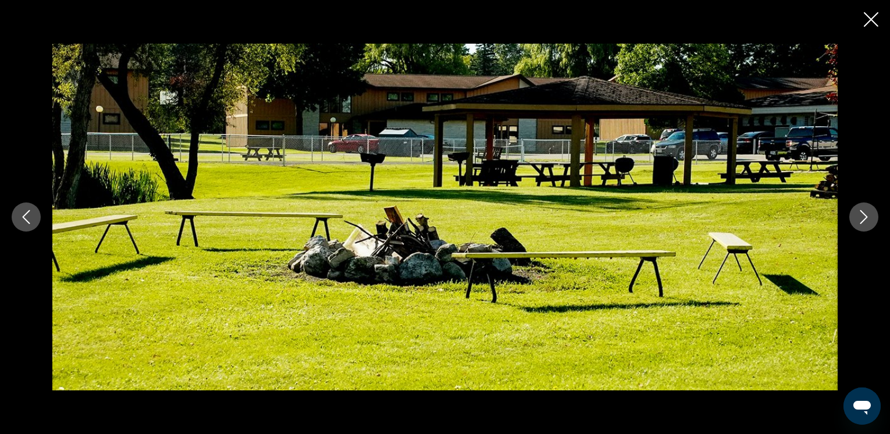
click at [867, 216] on icon "Next image" at bounding box center [864, 217] width 14 height 14
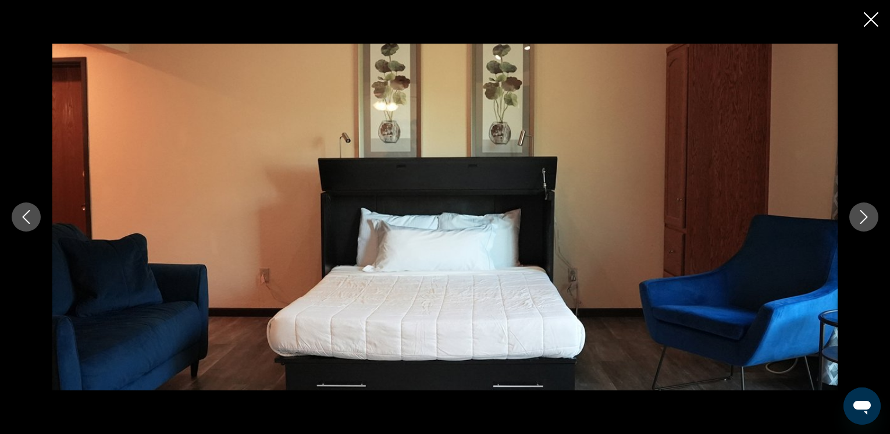
click at [867, 216] on icon "Next image" at bounding box center [864, 217] width 14 height 14
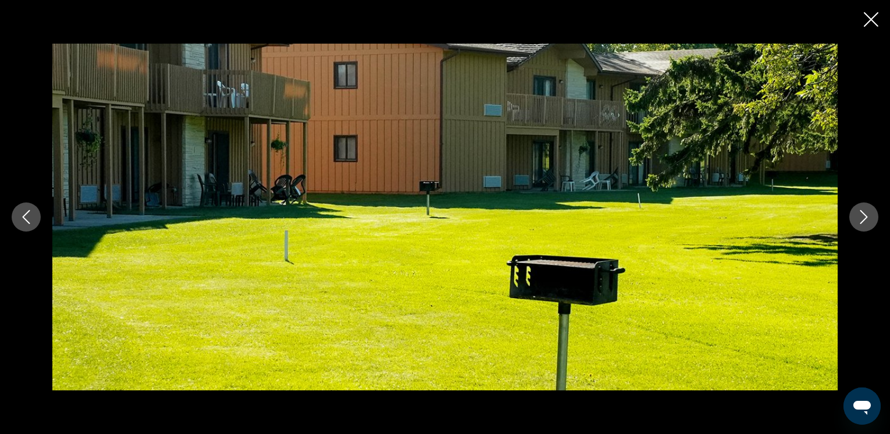
click at [867, 216] on icon "Next image" at bounding box center [864, 217] width 14 height 14
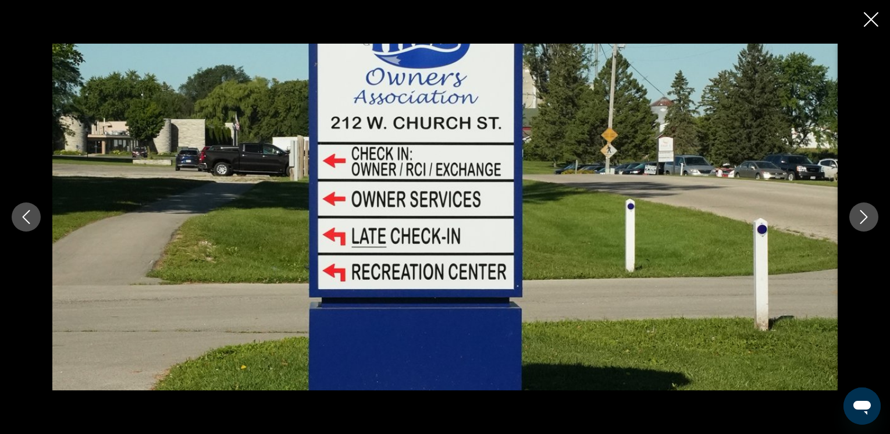
click at [867, 216] on icon "Next image" at bounding box center [864, 217] width 14 height 14
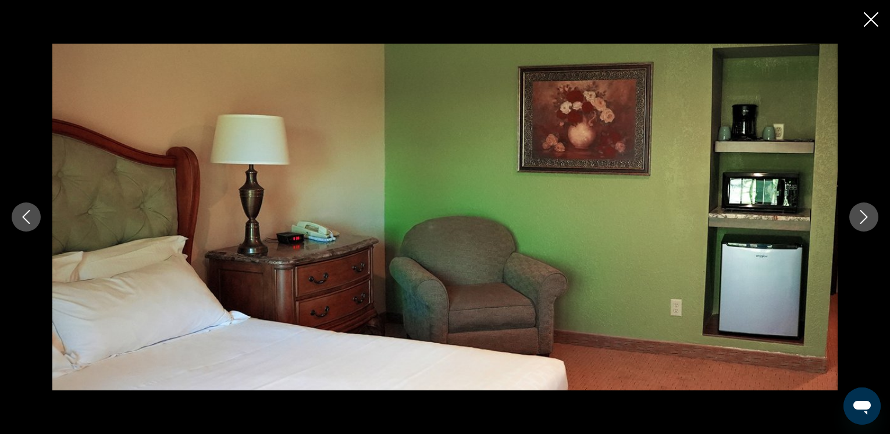
click at [868, 20] on icon "Close slideshow" at bounding box center [871, 19] width 15 height 15
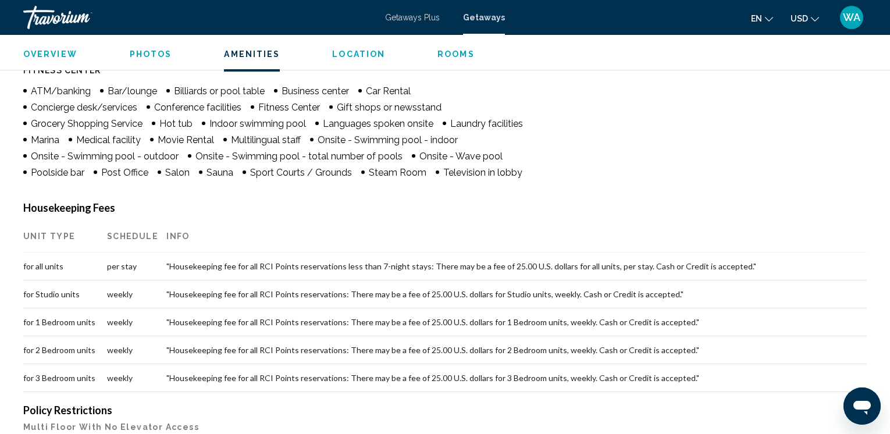
scroll to position [1013, 0]
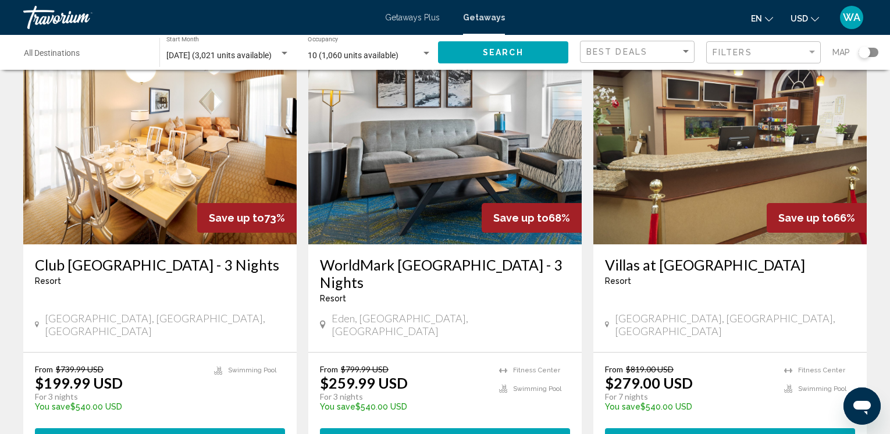
scroll to position [56, 0]
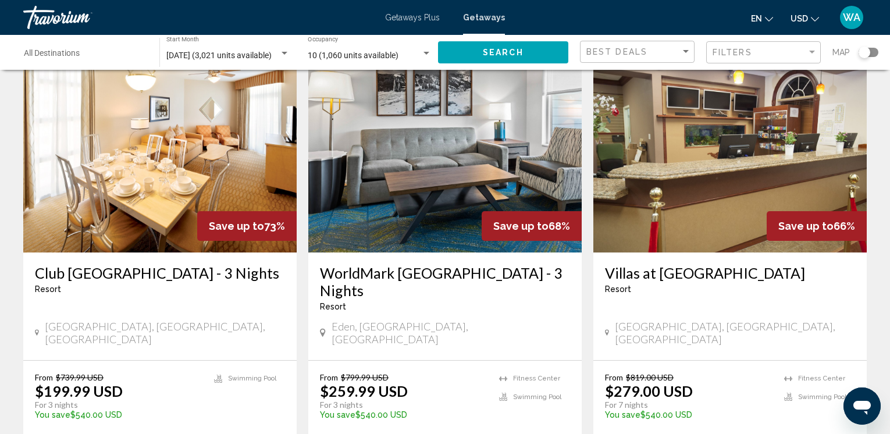
click at [424, 190] on img "Main content" at bounding box center [444, 159] width 273 height 186
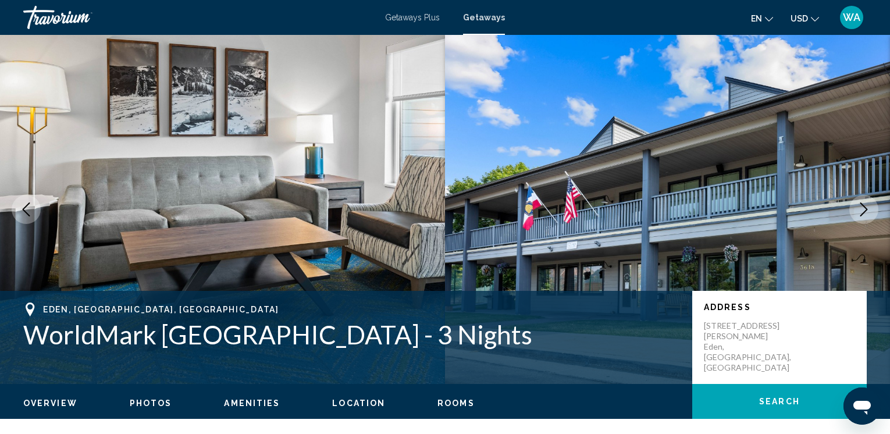
click at [865, 205] on icon "Next image" at bounding box center [864, 209] width 14 height 14
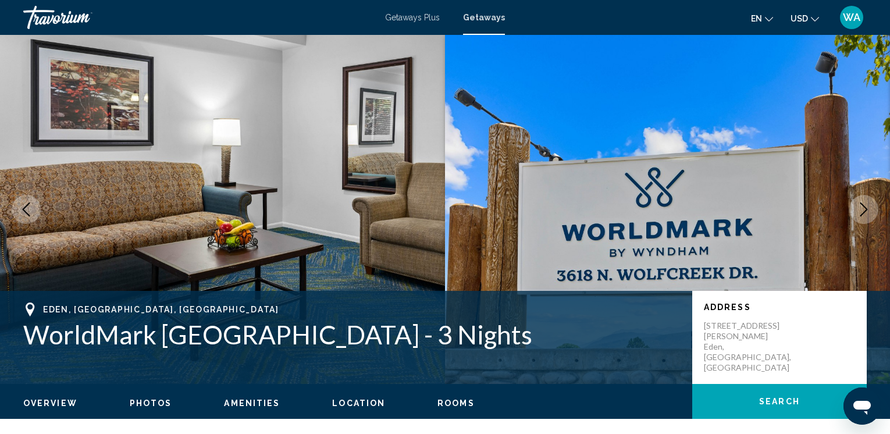
click at [864, 209] on icon "Next image" at bounding box center [864, 209] width 14 height 14
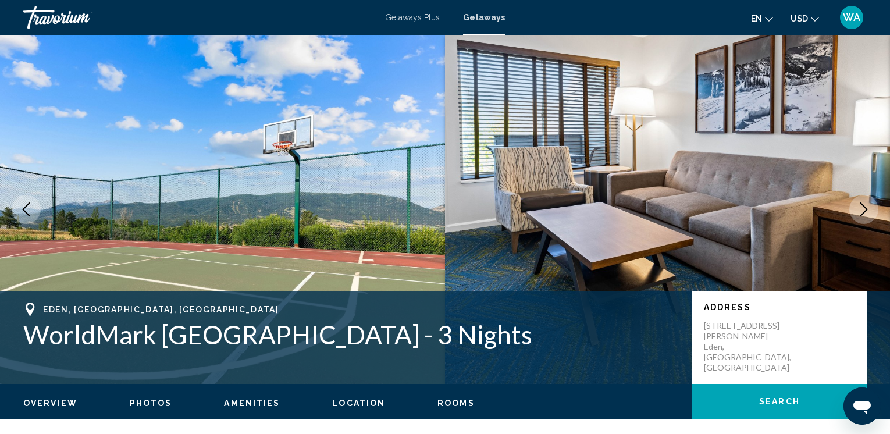
click at [865, 209] on icon "Next image" at bounding box center [864, 209] width 14 height 14
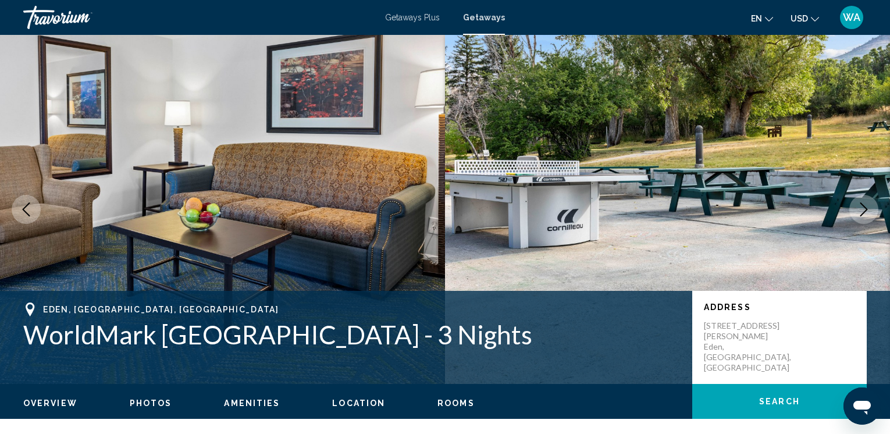
click at [864, 209] on icon "Next image" at bounding box center [864, 209] width 14 height 14
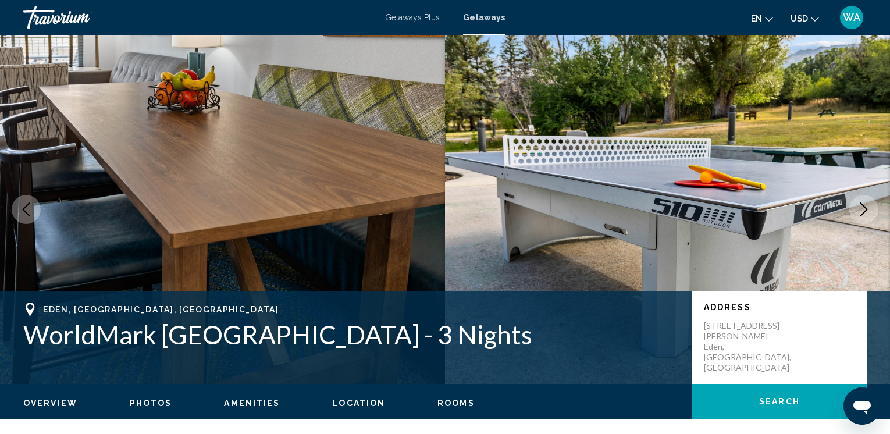
click at [864, 209] on icon "Next image" at bounding box center [864, 209] width 14 height 14
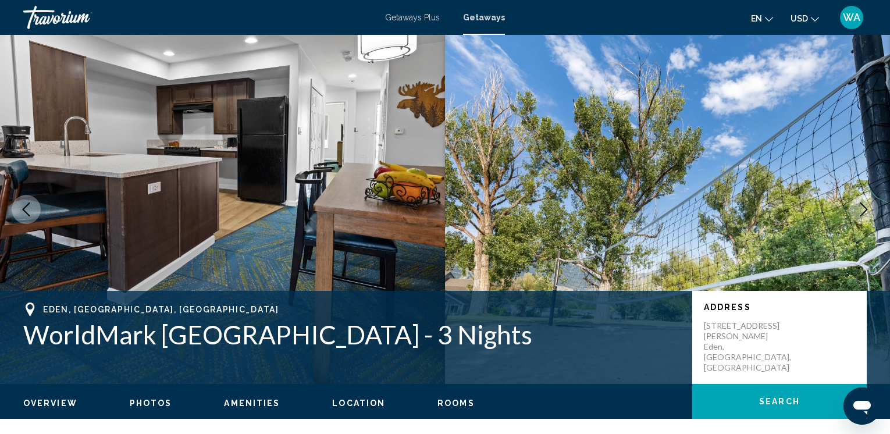
click at [864, 209] on icon "Next image" at bounding box center [864, 209] width 14 height 14
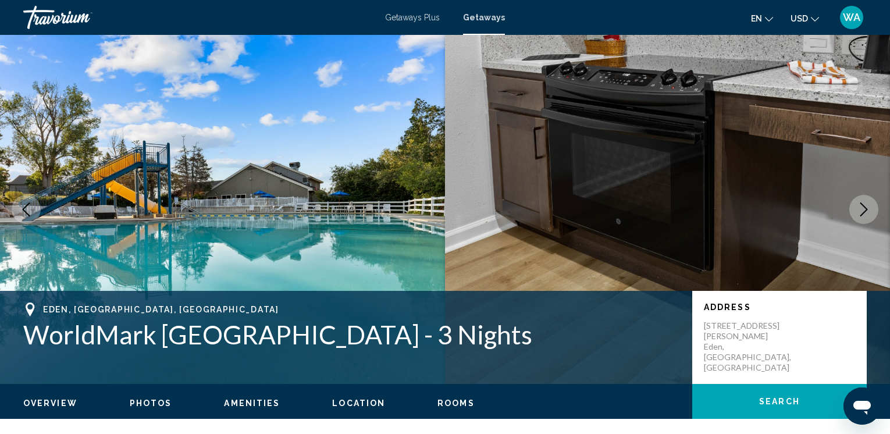
click at [864, 209] on icon "Next image" at bounding box center [864, 209] width 14 height 14
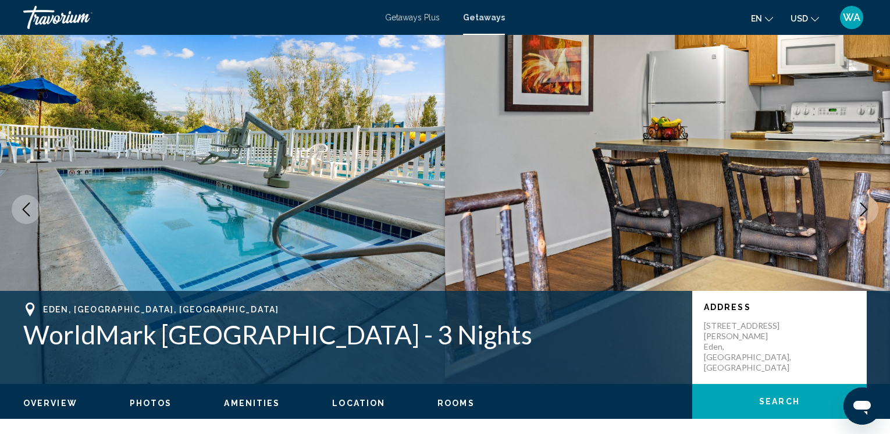
click at [864, 209] on icon "Next image" at bounding box center [864, 209] width 14 height 14
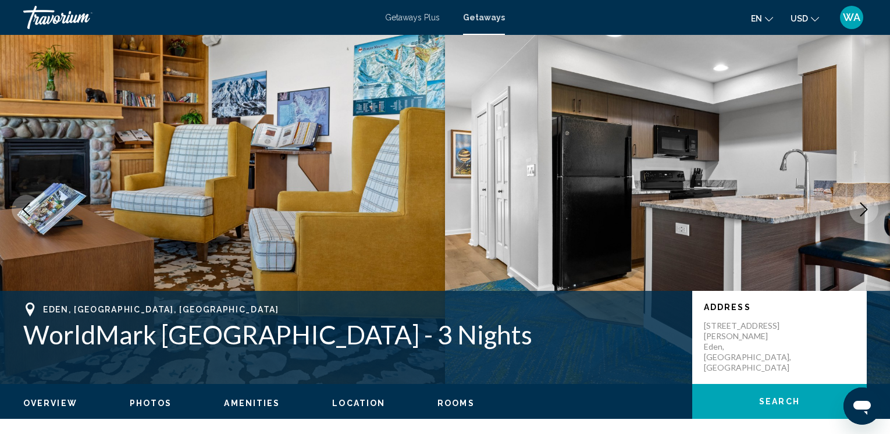
click at [864, 209] on icon "Next image" at bounding box center [864, 209] width 14 height 14
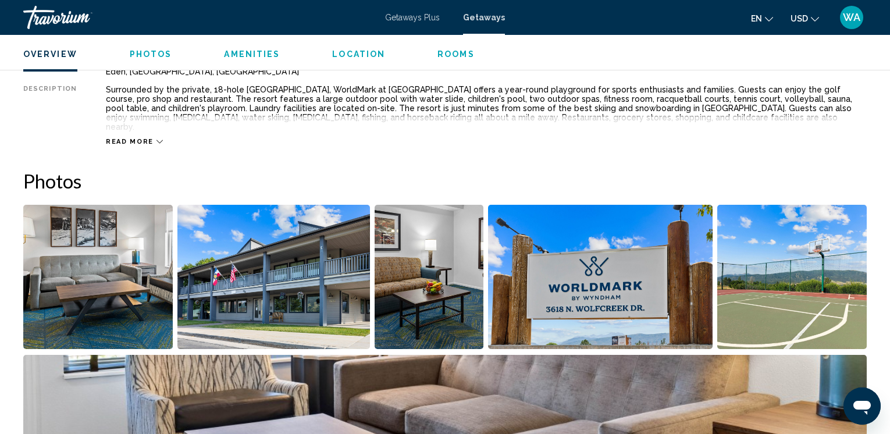
scroll to position [247, 0]
